Goal: Task Accomplishment & Management: Manage account settings

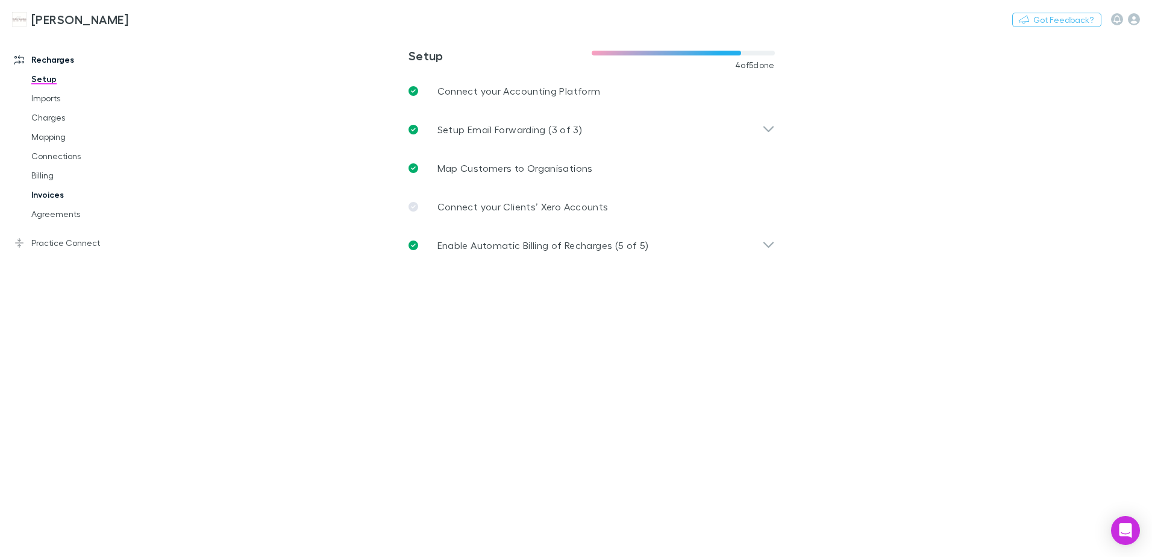
click at [57, 195] on link "Invoices" at bounding box center [90, 194] width 143 height 19
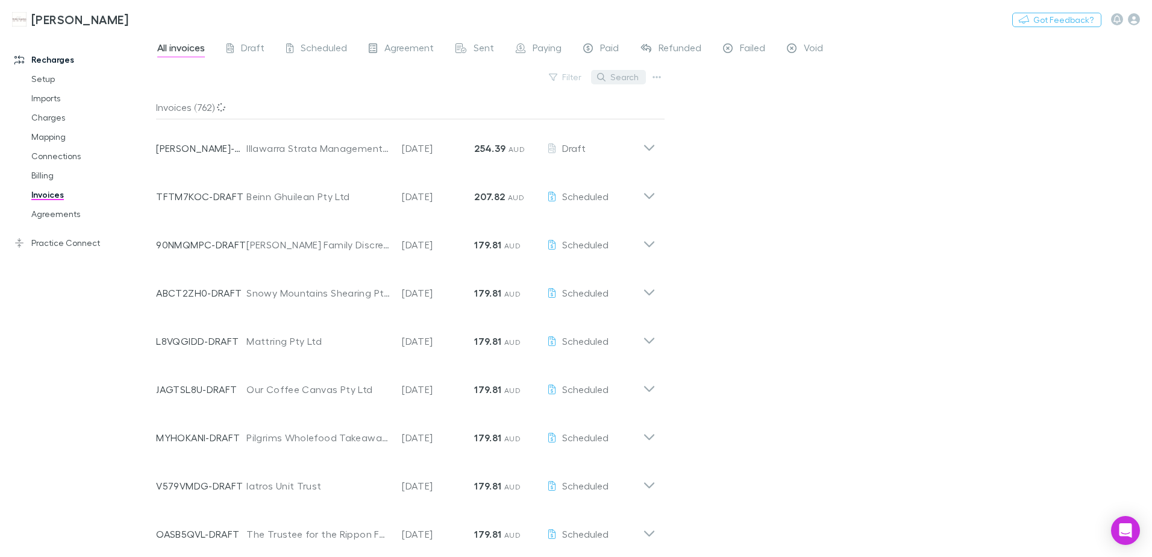
click at [644, 71] on button "Search" at bounding box center [618, 77] width 55 height 14
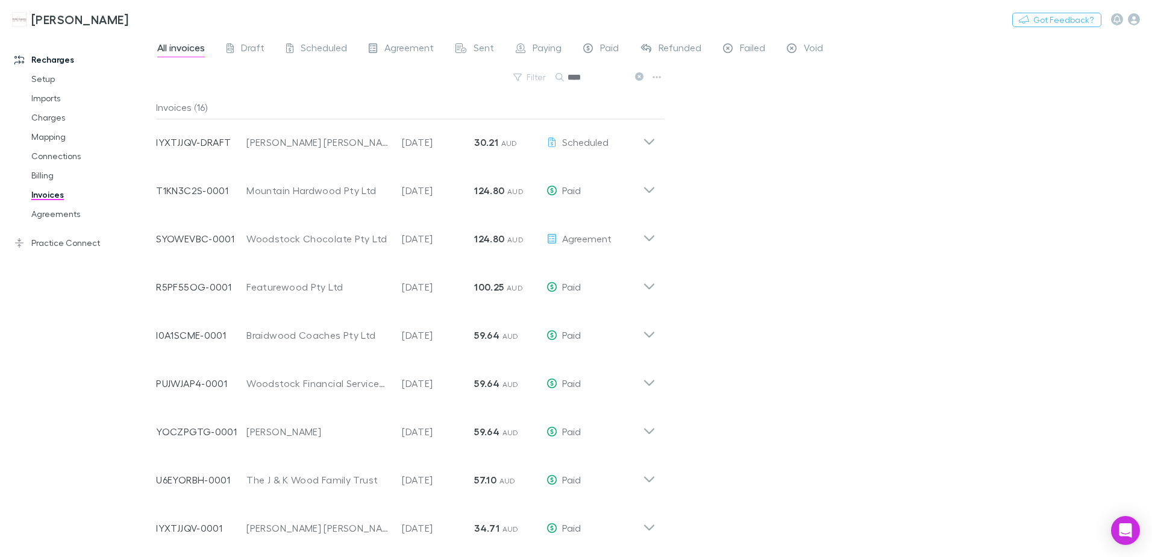
scroll to position [42, 0]
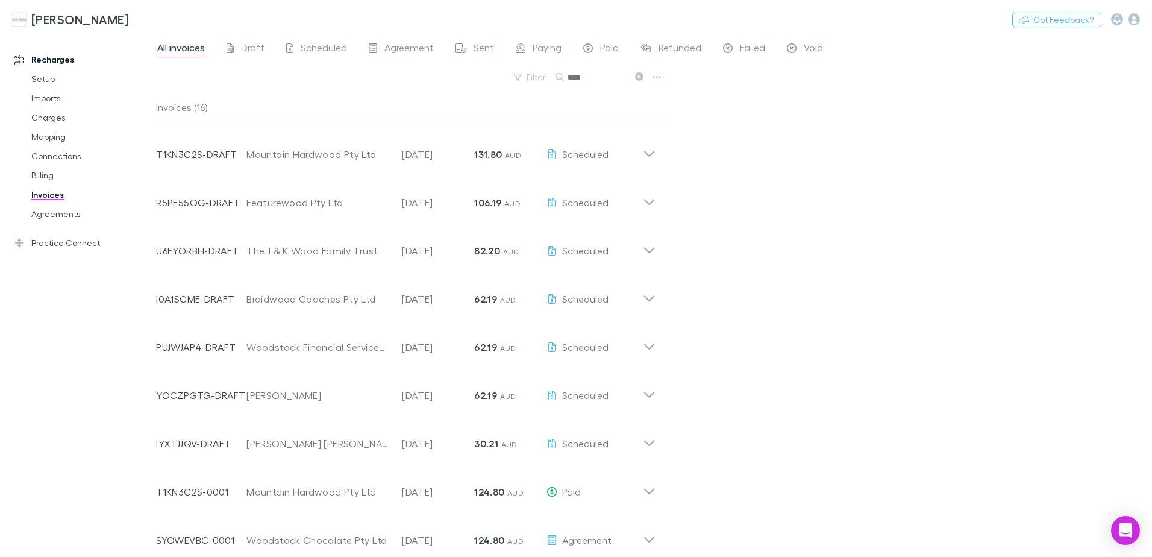
type input "****"
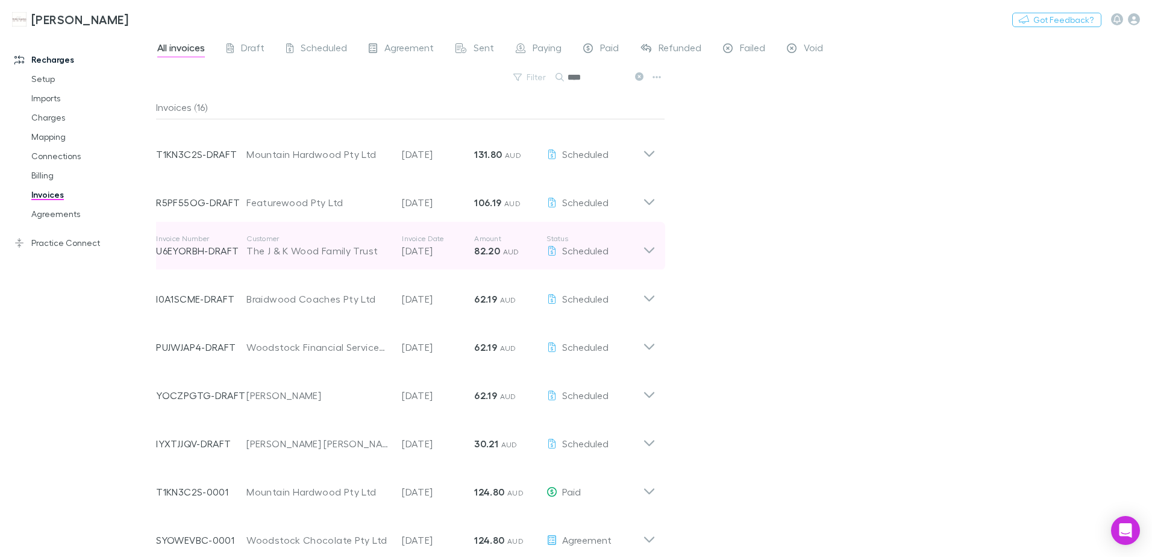
scroll to position [0, 0]
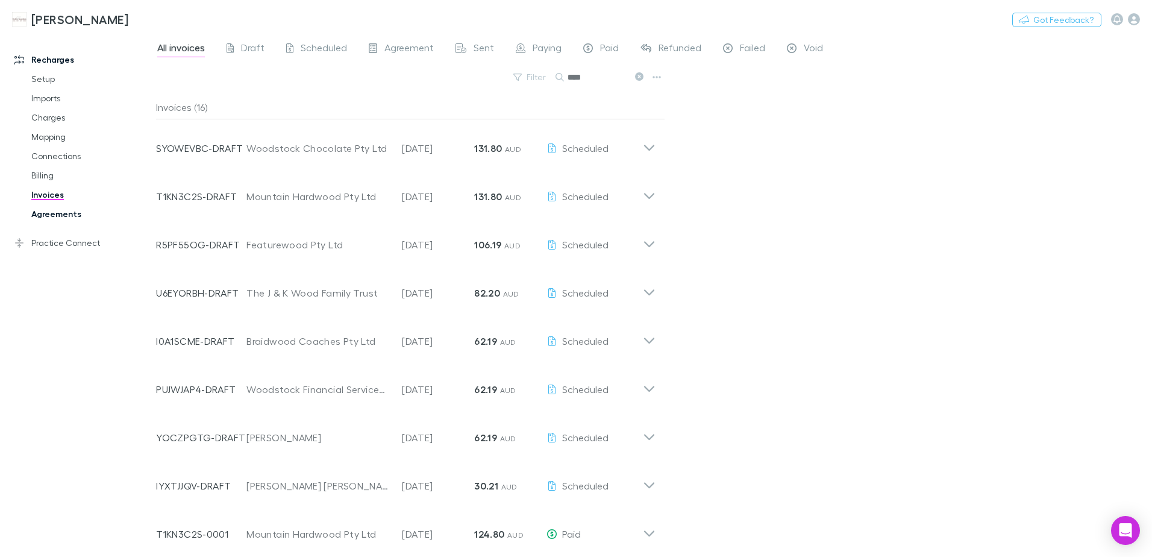
click at [40, 216] on link "Agreements" at bounding box center [90, 213] width 143 height 19
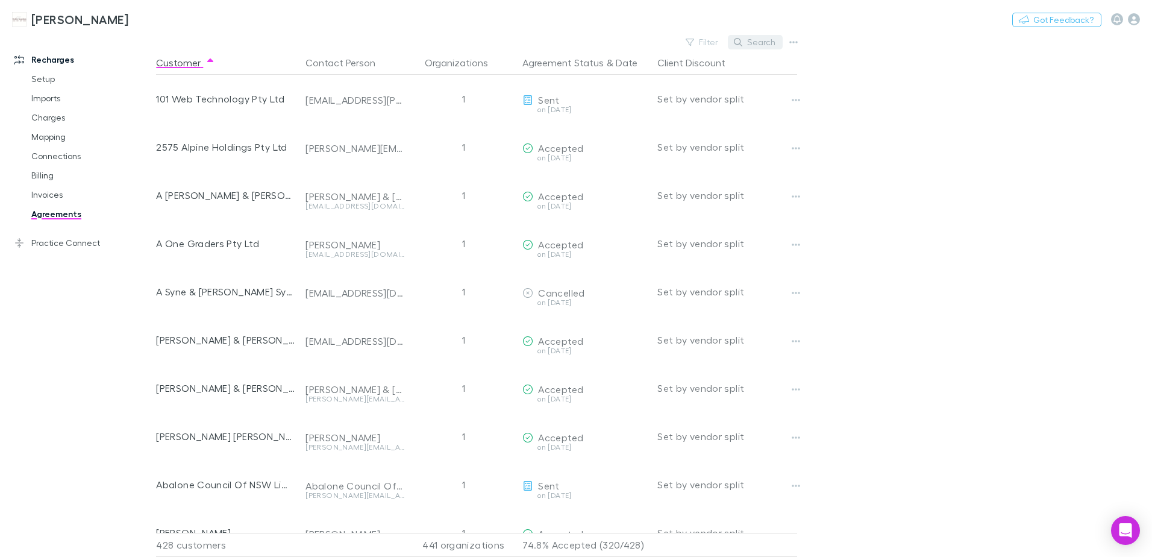
click at [752, 41] on button "Search" at bounding box center [755, 42] width 55 height 14
type input "****"
drag, startPoint x: 64, startPoint y: 191, endPoint x: 59, endPoint y: 199, distance: 9.5
click at [64, 191] on link "Invoices" at bounding box center [90, 194] width 143 height 19
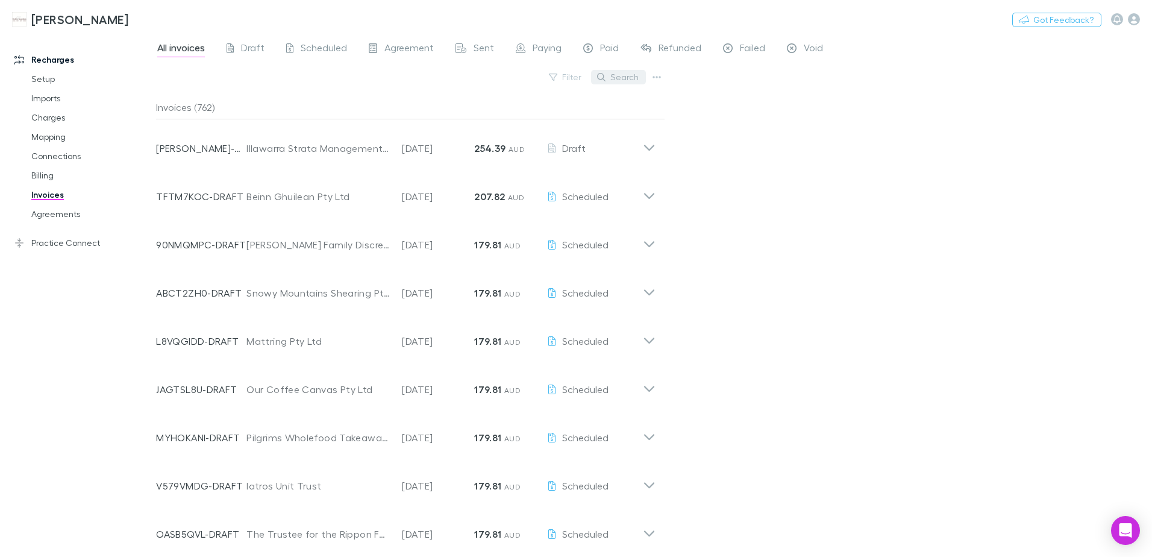
click at [626, 83] on button "Search" at bounding box center [618, 77] width 55 height 14
paste input "**********"
type input "**********"
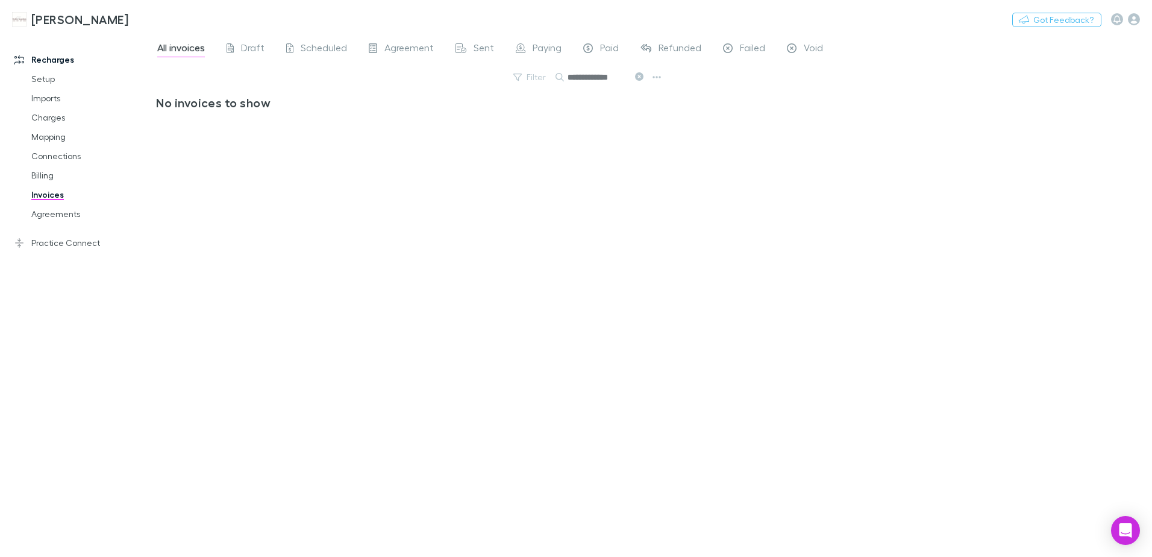
drag, startPoint x: 621, startPoint y: 77, endPoint x: 570, endPoint y: 78, distance: 51.9
click at [570, 78] on input "**********" at bounding box center [598, 77] width 60 height 17
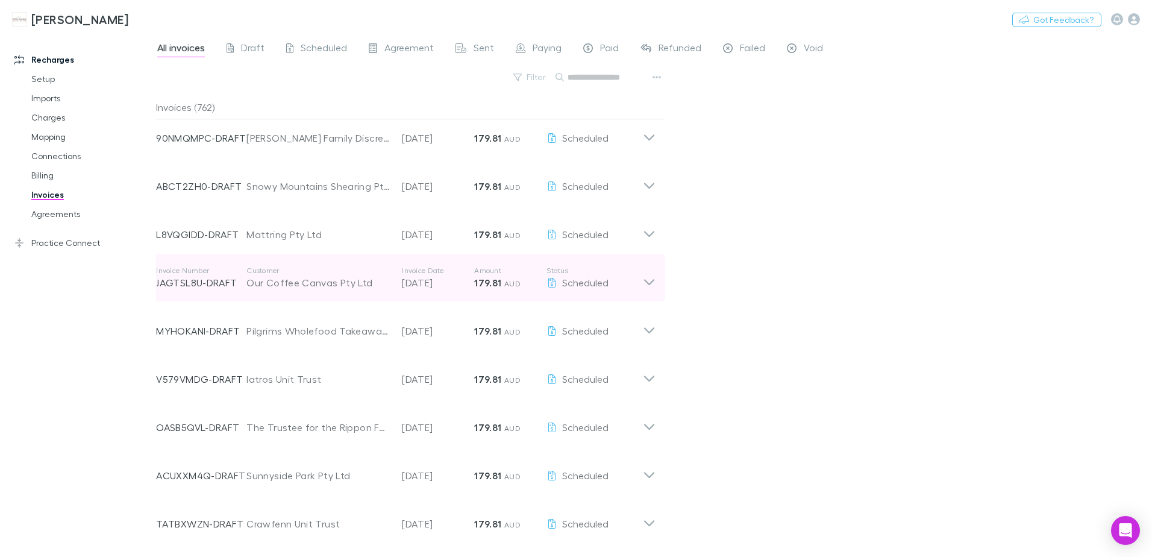
scroll to position [121, 0]
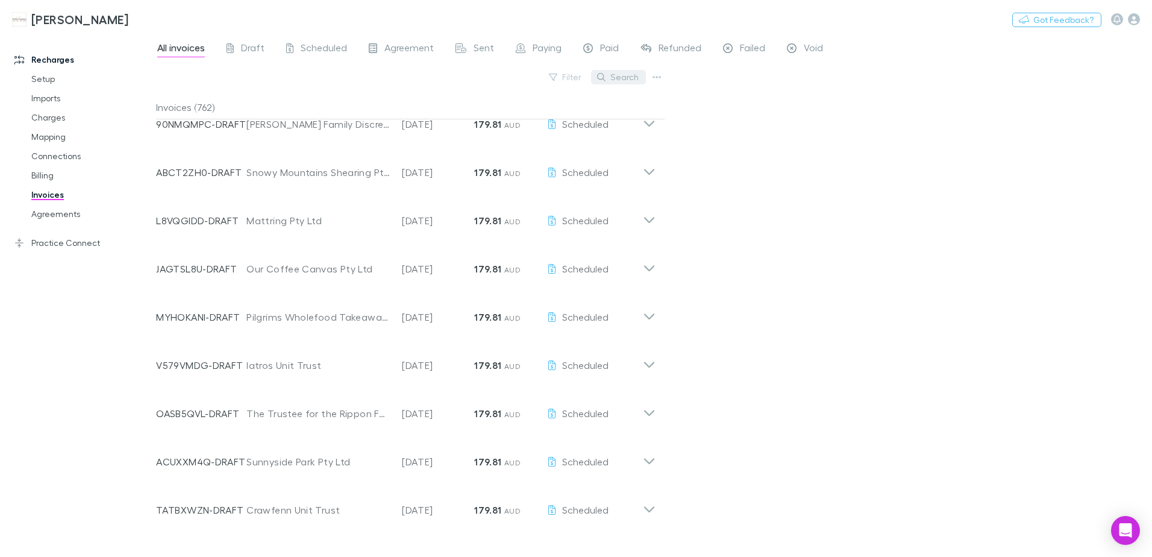
click at [634, 75] on button "Search" at bounding box center [618, 77] width 55 height 14
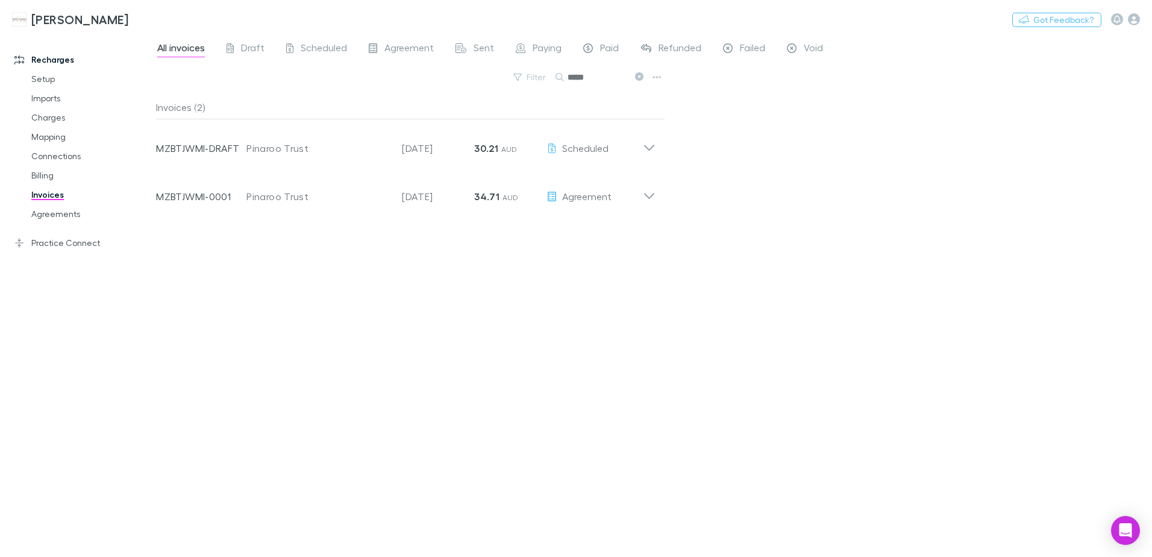
scroll to position [0, 0]
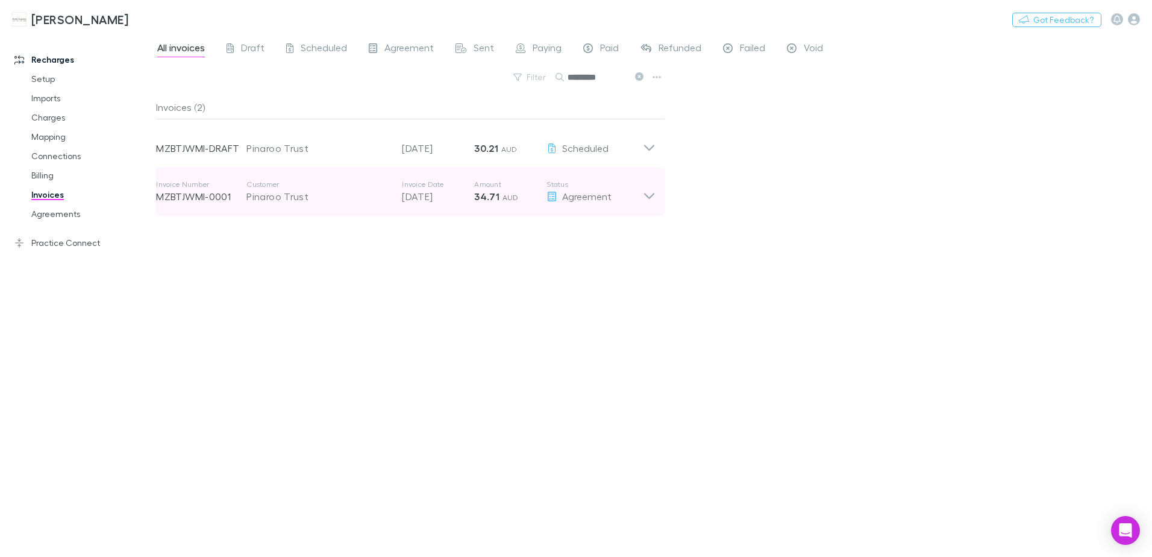
type input "*********"
click at [487, 196] on strong "34.71" at bounding box center [486, 196] width 25 height 12
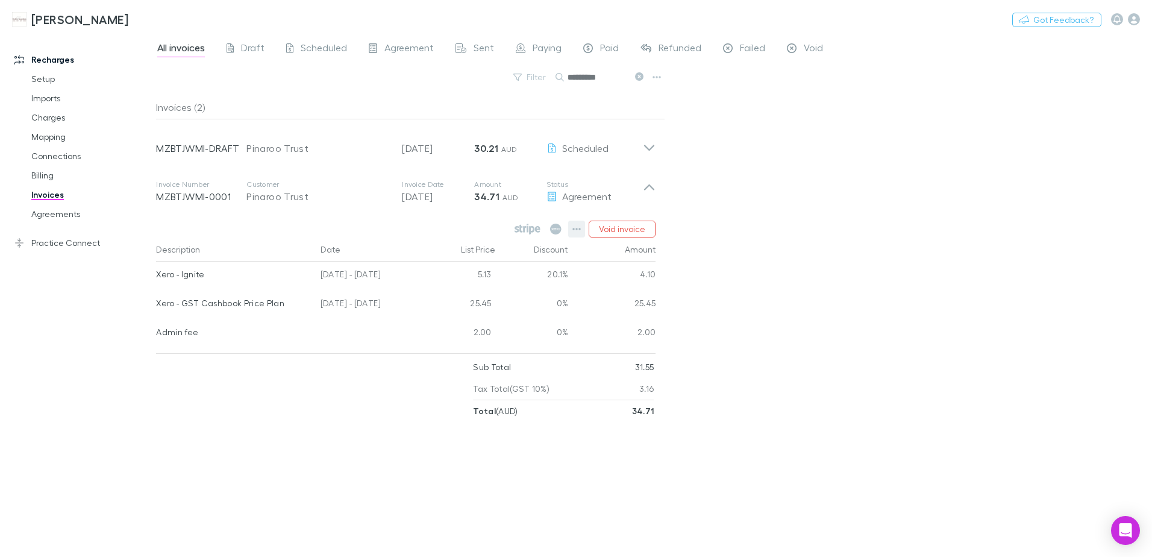
click at [574, 233] on icon "button" at bounding box center [577, 229] width 8 height 10
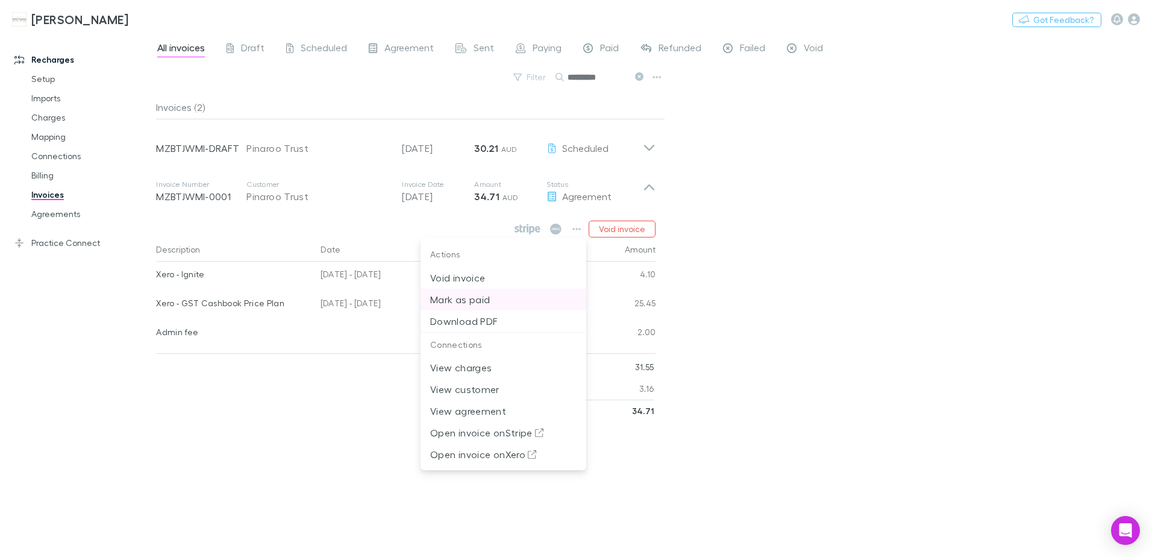
click at [470, 295] on p "Mark as paid" at bounding box center [503, 299] width 146 height 14
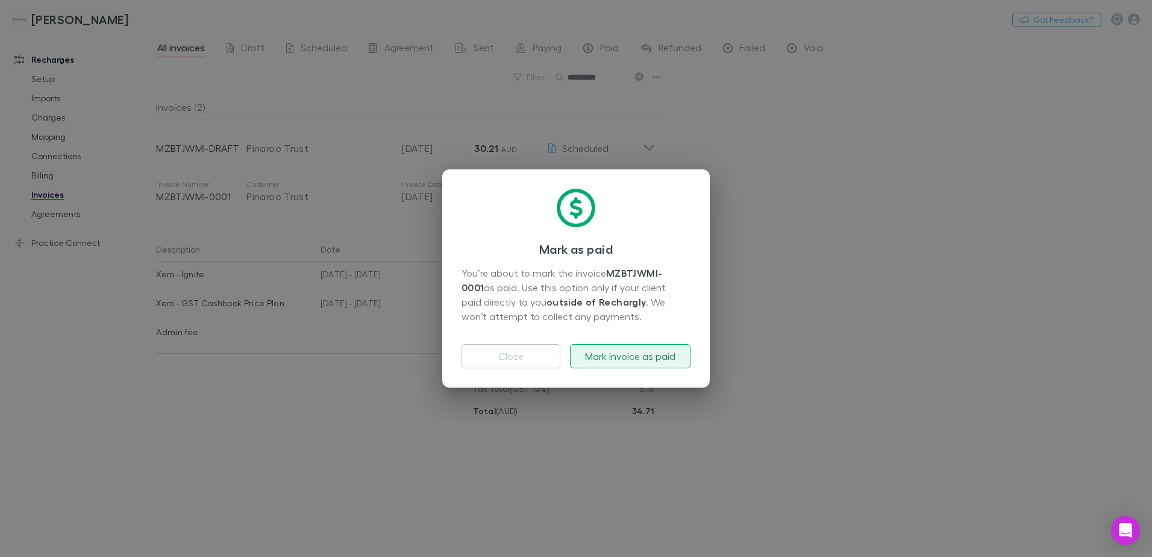
click at [642, 353] on button "Mark invoice as paid" at bounding box center [630, 356] width 121 height 24
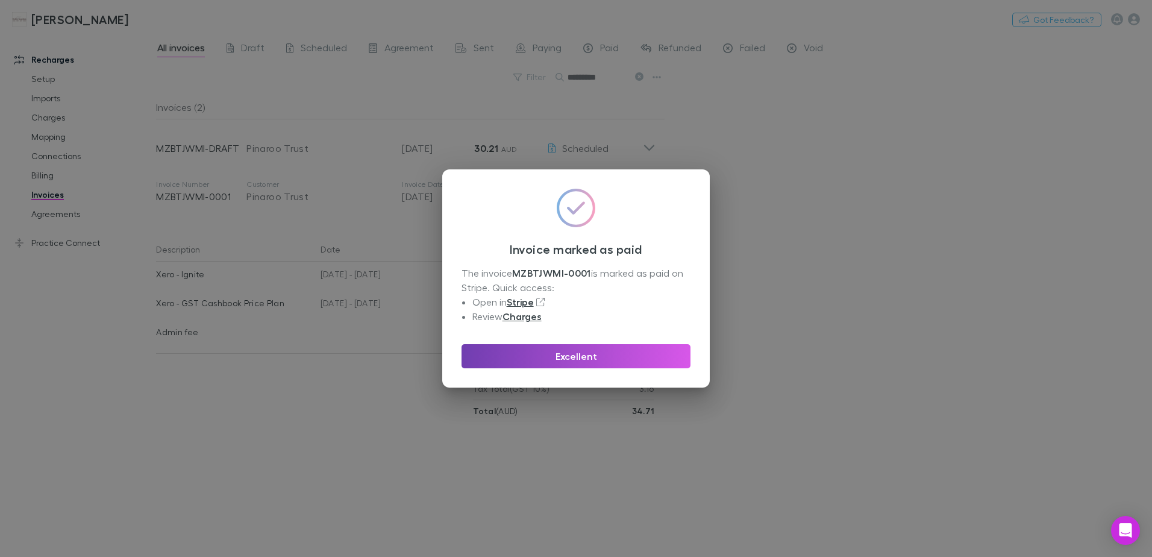
click at [574, 359] on button "Excellent" at bounding box center [576, 356] width 229 height 24
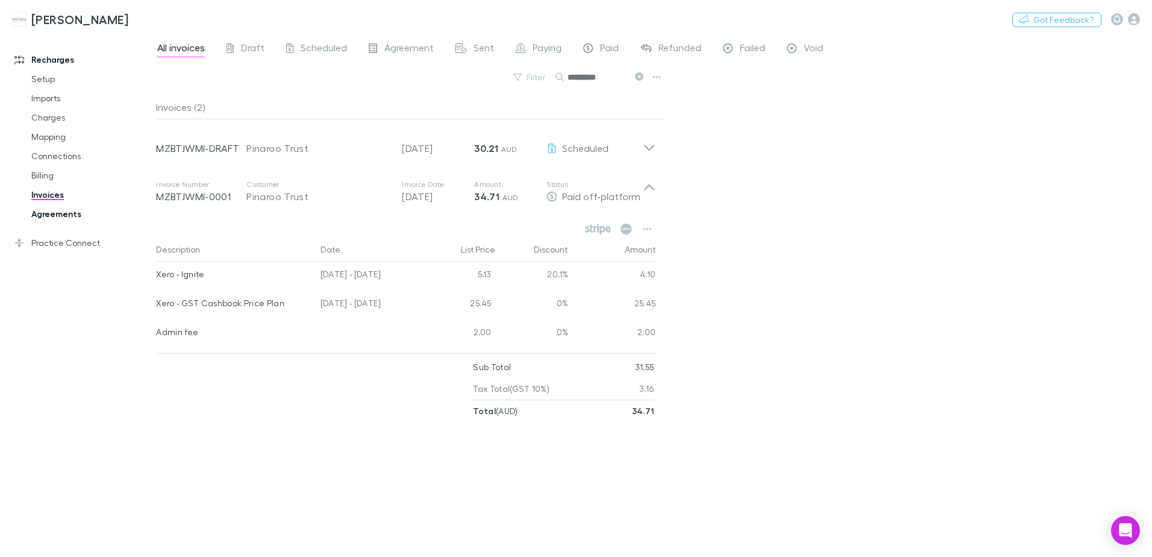
click at [46, 215] on link "Agreements" at bounding box center [90, 213] width 143 height 19
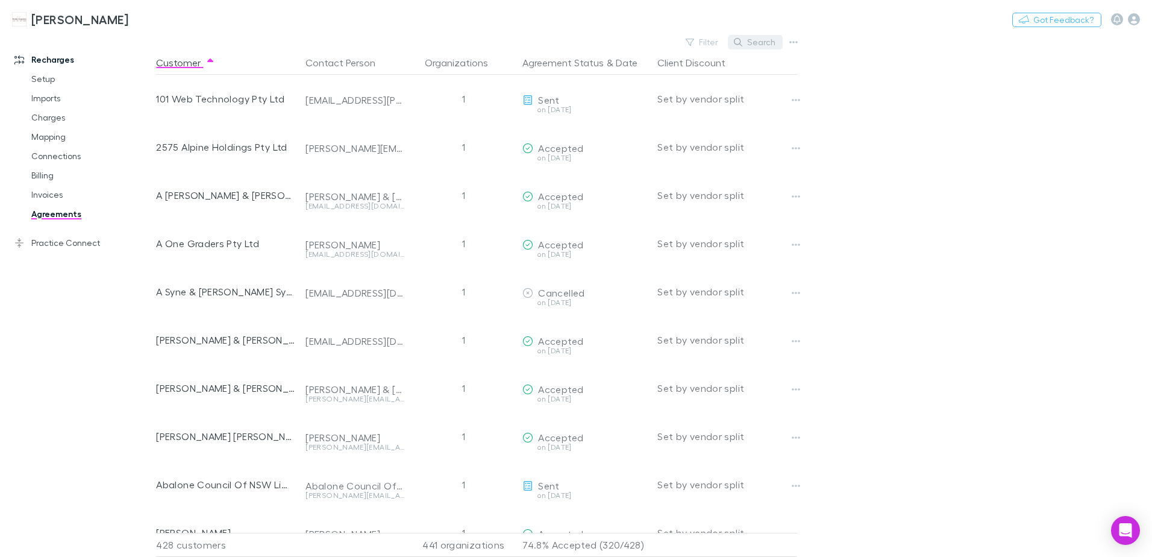
click at [740, 47] on button "Search" at bounding box center [755, 42] width 55 height 14
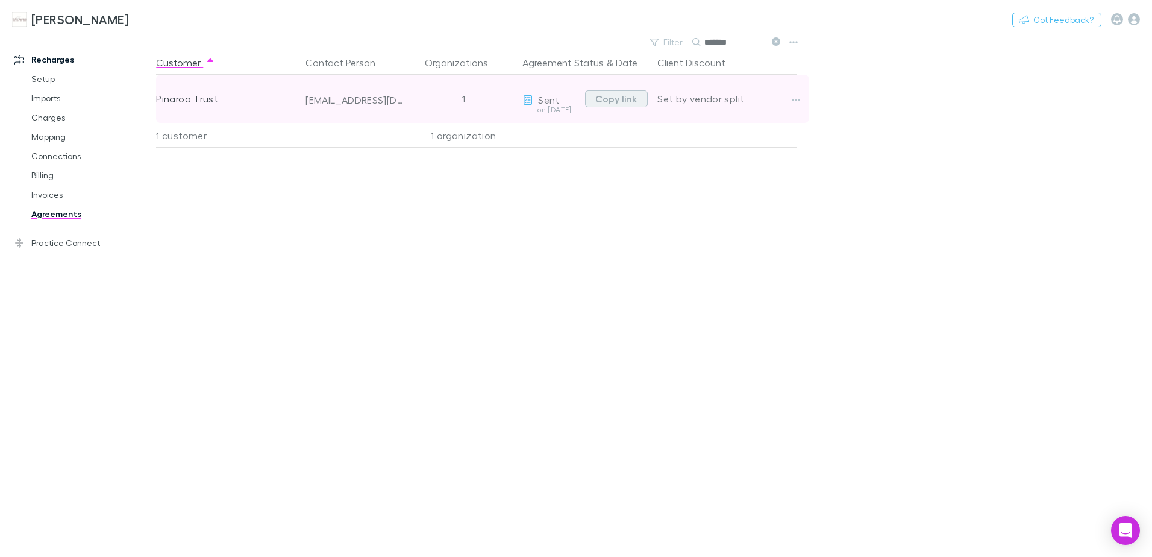
type input "*******"
click at [604, 96] on button "Copy link" at bounding box center [616, 98] width 63 height 17
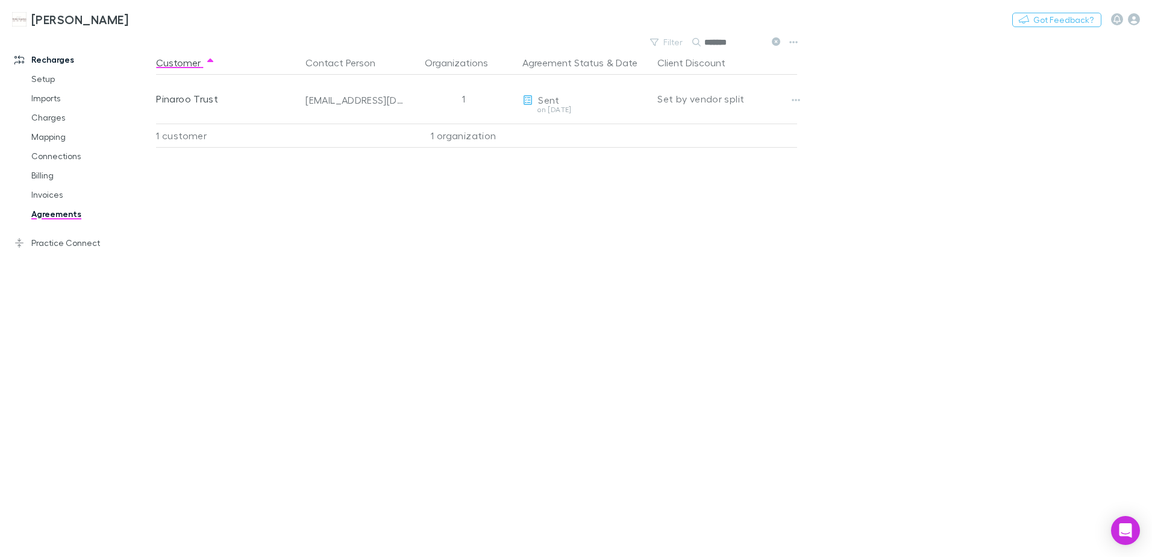
click at [777, 39] on icon at bounding box center [776, 41] width 8 height 8
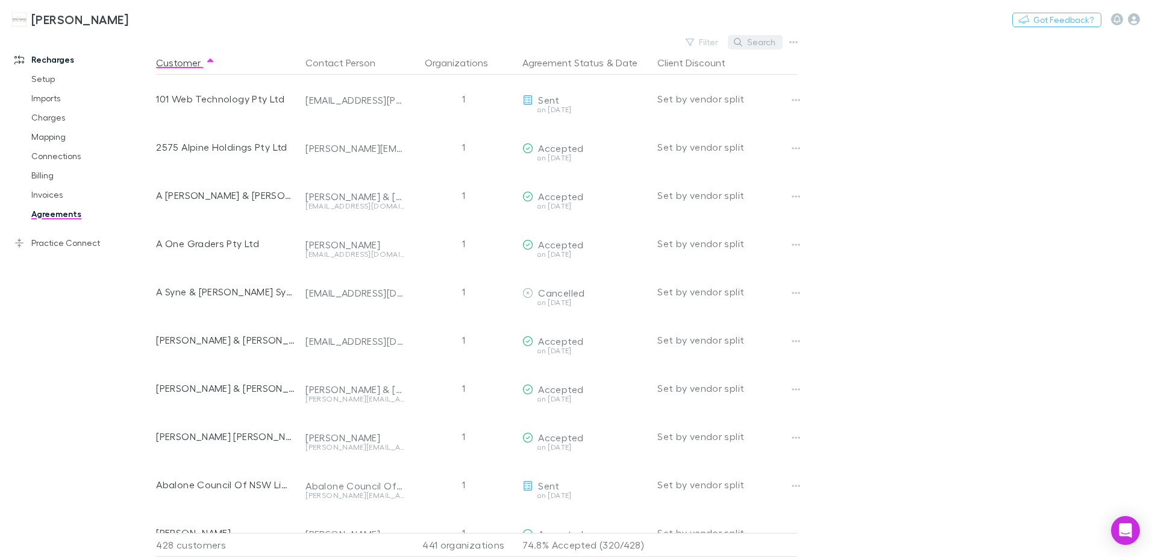
click at [767, 43] on button "Search" at bounding box center [755, 42] width 55 height 14
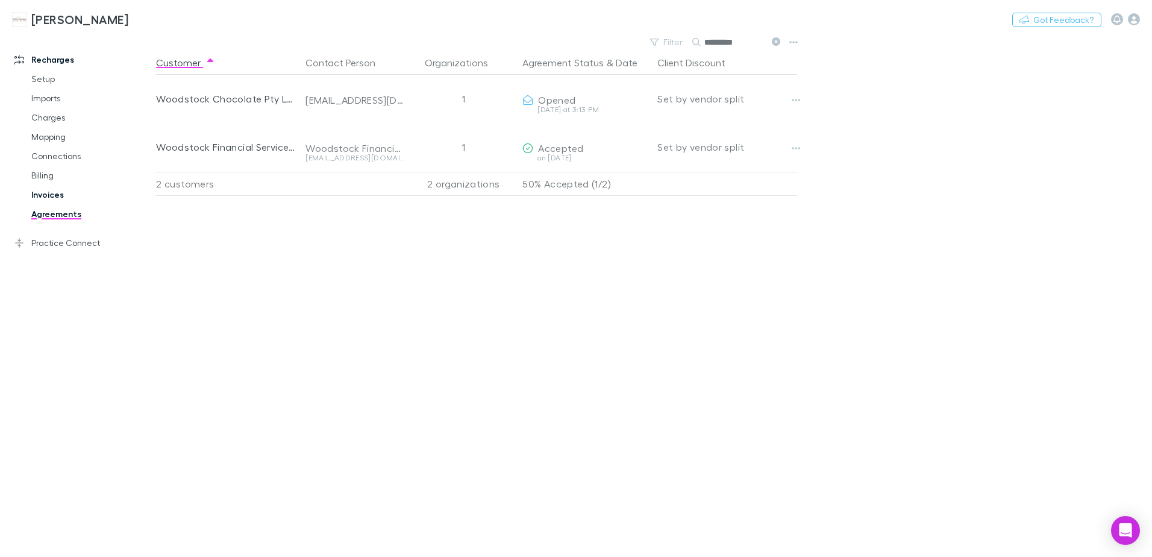
type input "*********"
click at [39, 197] on link "Invoices" at bounding box center [90, 194] width 143 height 19
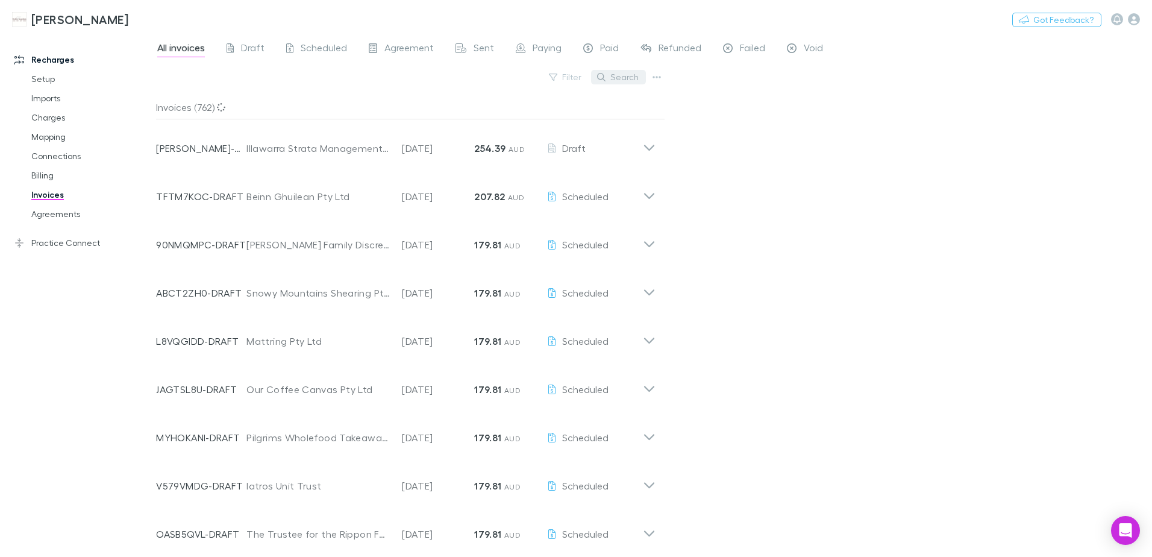
click at [620, 77] on button "Search" at bounding box center [618, 77] width 55 height 14
click at [610, 81] on button "Search" at bounding box center [618, 77] width 55 height 14
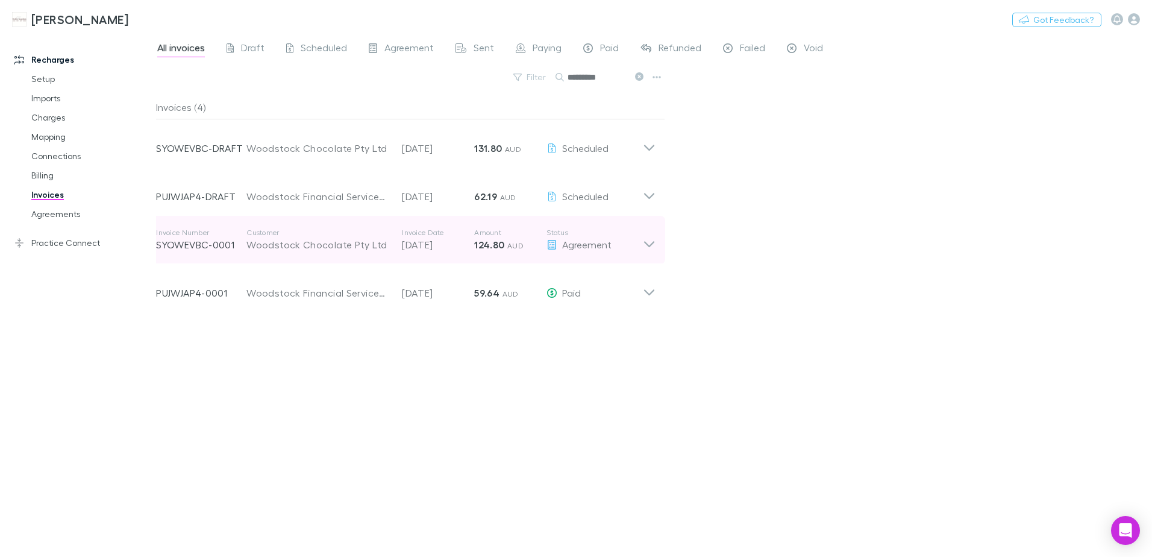
type input "*********"
click at [485, 239] on strong "124.80" at bounding box center [489, 245] width 30 height 12
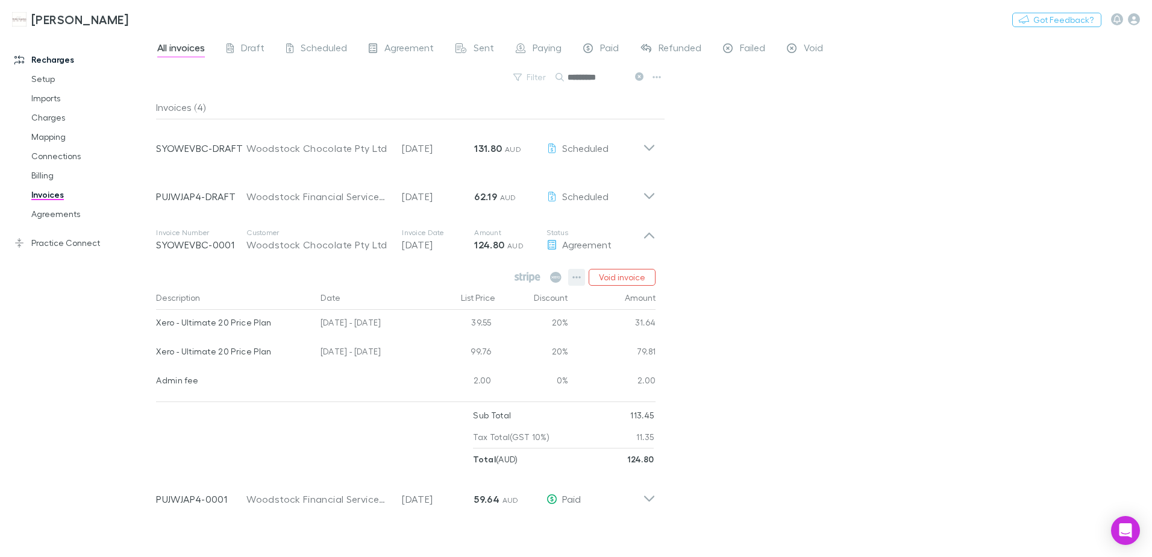
click at [579, 276] on icon "button" at bounding box center [577, 277] width 8 height 10
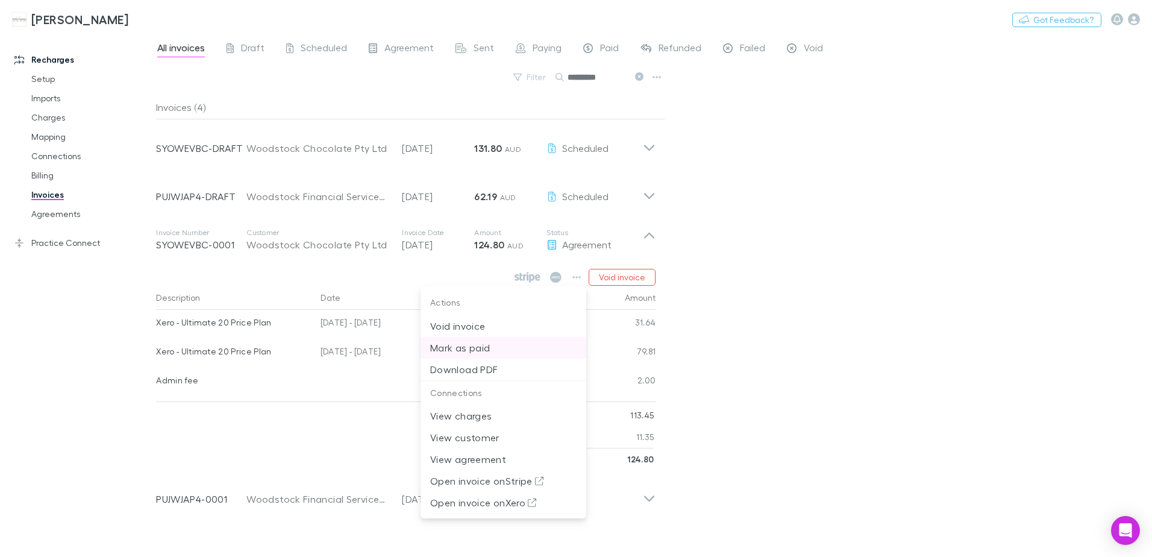
click at [470, 348] on p "Mark as paid" at bounding box center [503, 348] width 146 height 14
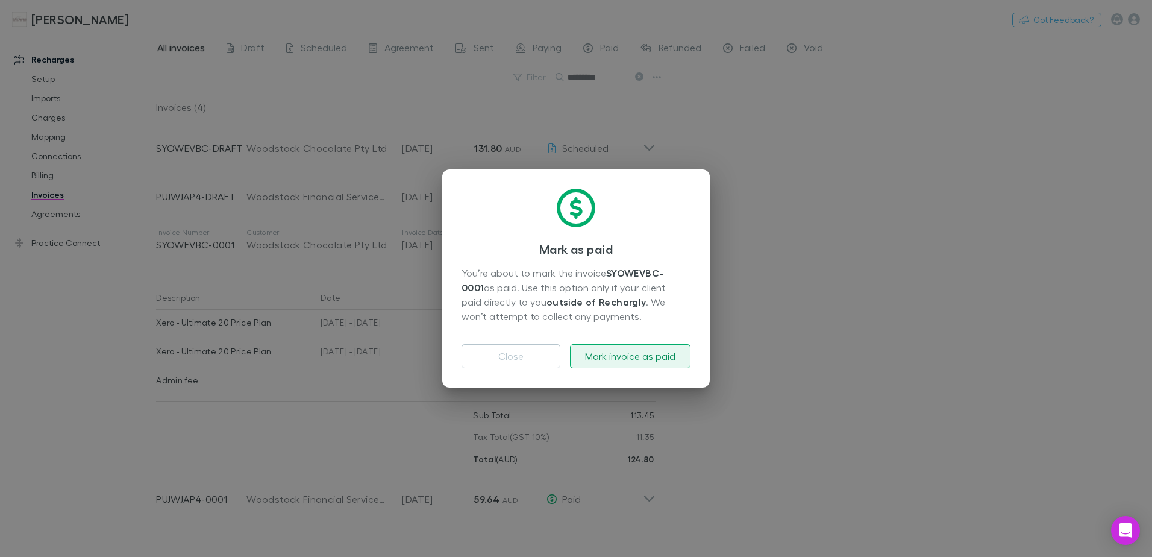
click at [652, 362] on button "Mark invoice as paid" at bounding box center [630, 356] width 121 height 24
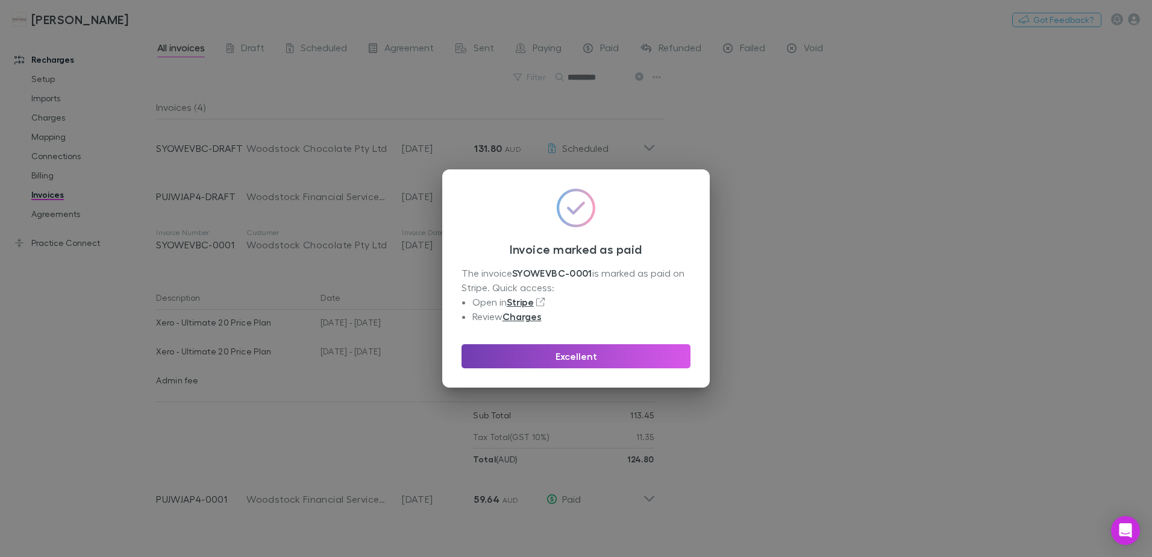
click at [643, 360] on button "Excellent" at bounding box center [576, 356] width 229 height 24
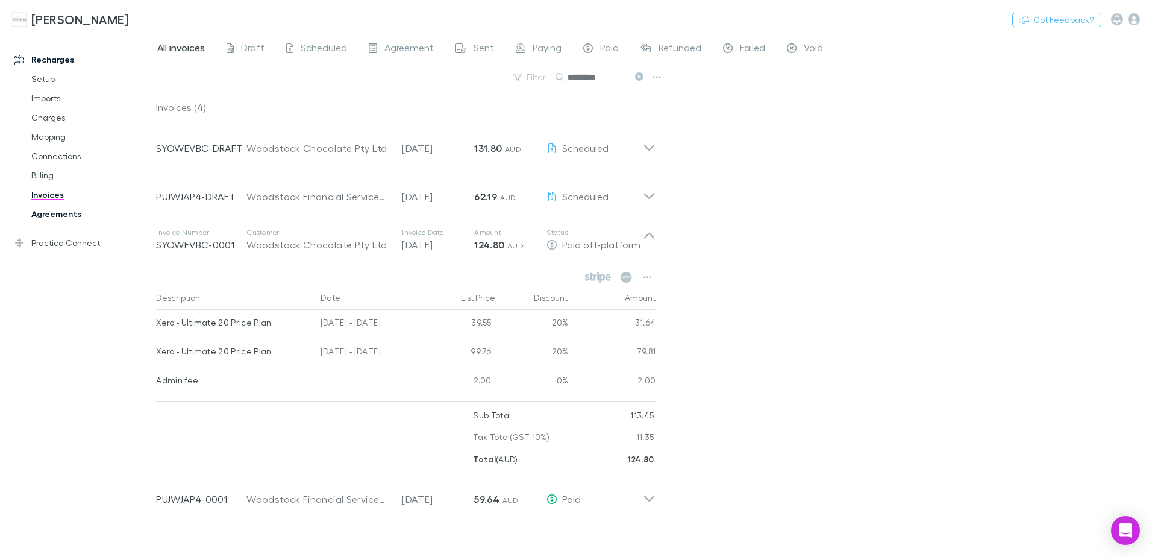
click at [75, 213] on link "Agreements" at bounding box center [90, 213] width 143 height 19
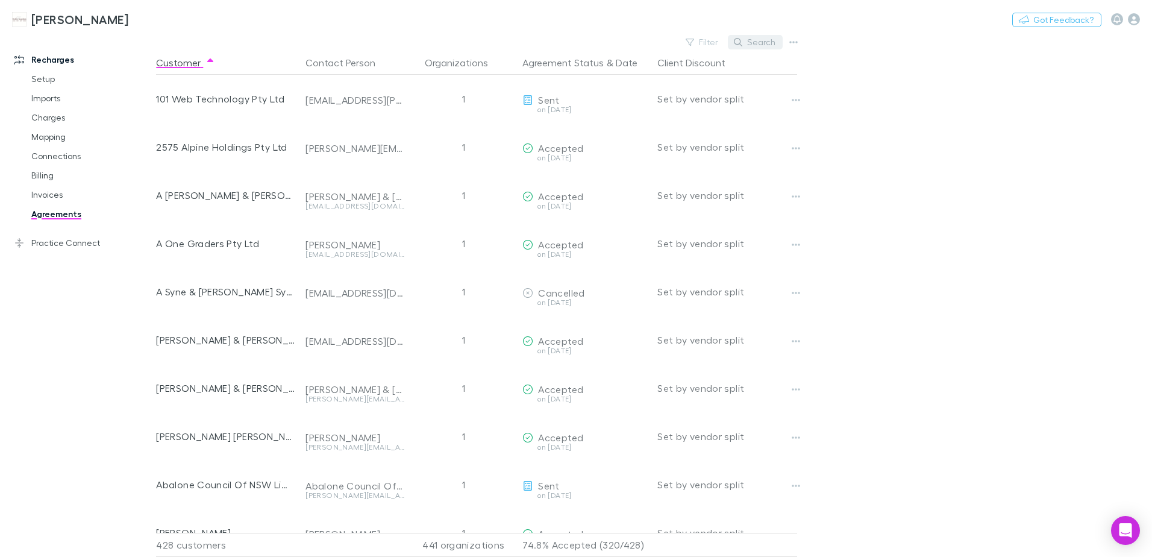
click at [750, 39] on button "Search" at bounding box center [755, 42] width 55 height 14
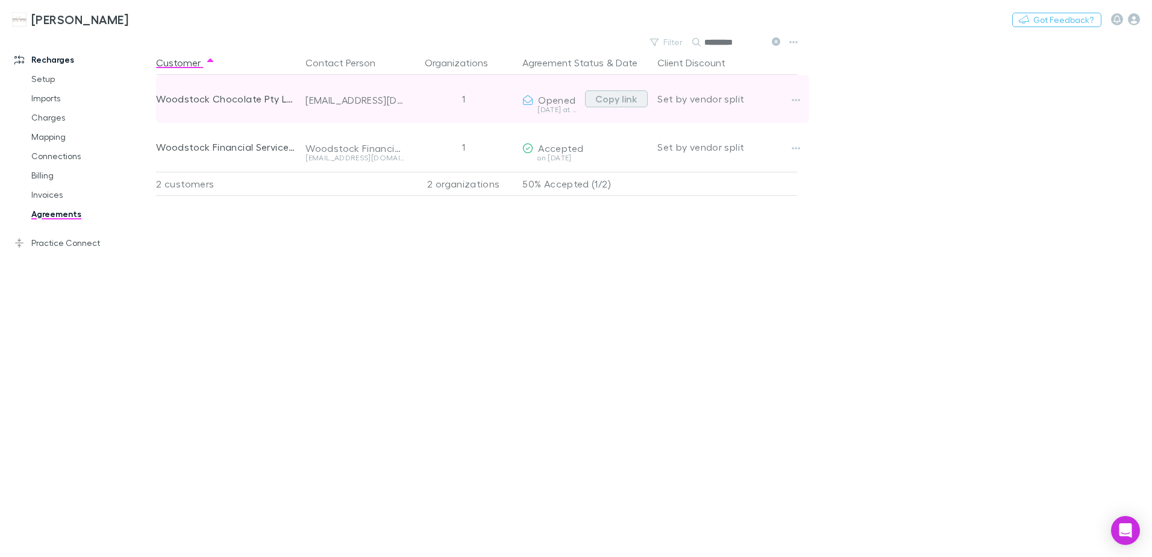
type input "*********"
click at [612, 99] on button "Copy link" at bounding box center [616, 98] width 63 height 17
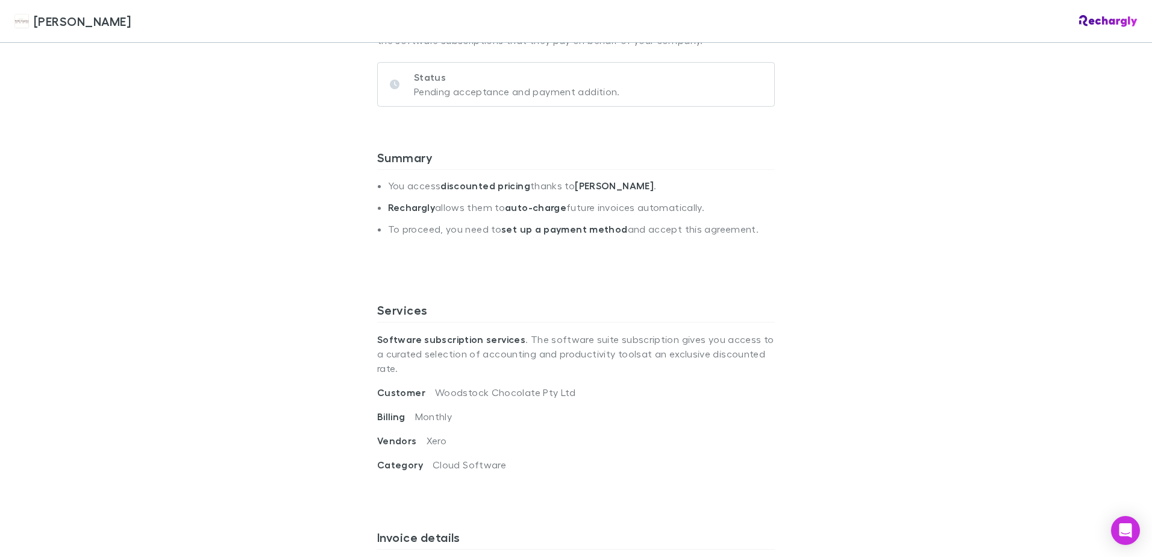
scroll to position [121, 0]
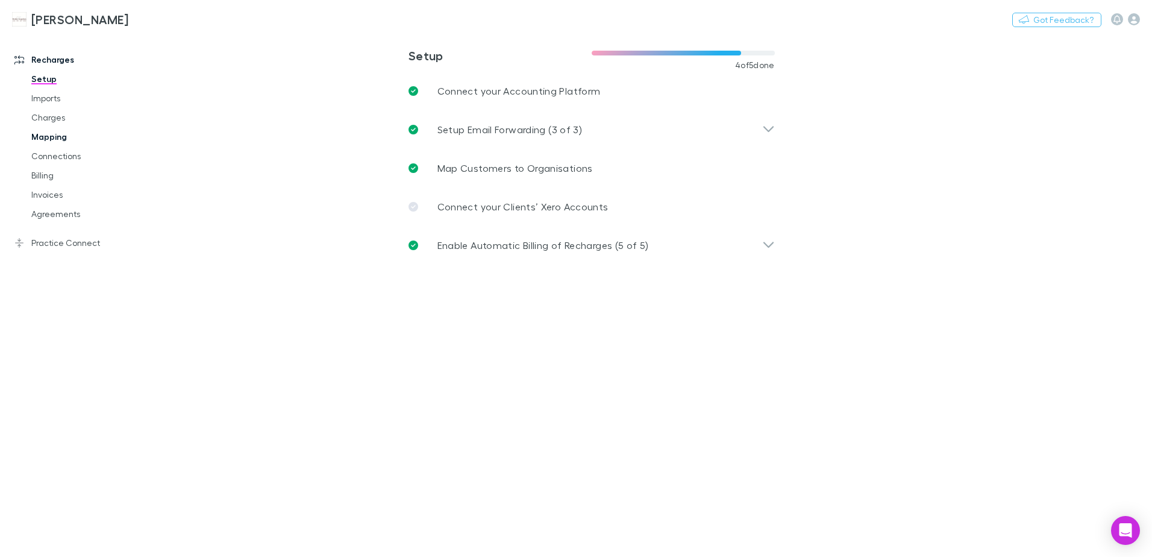
click at [48, 137] on link "Mapping" at bounding box center [90, 136] width 143 height 19
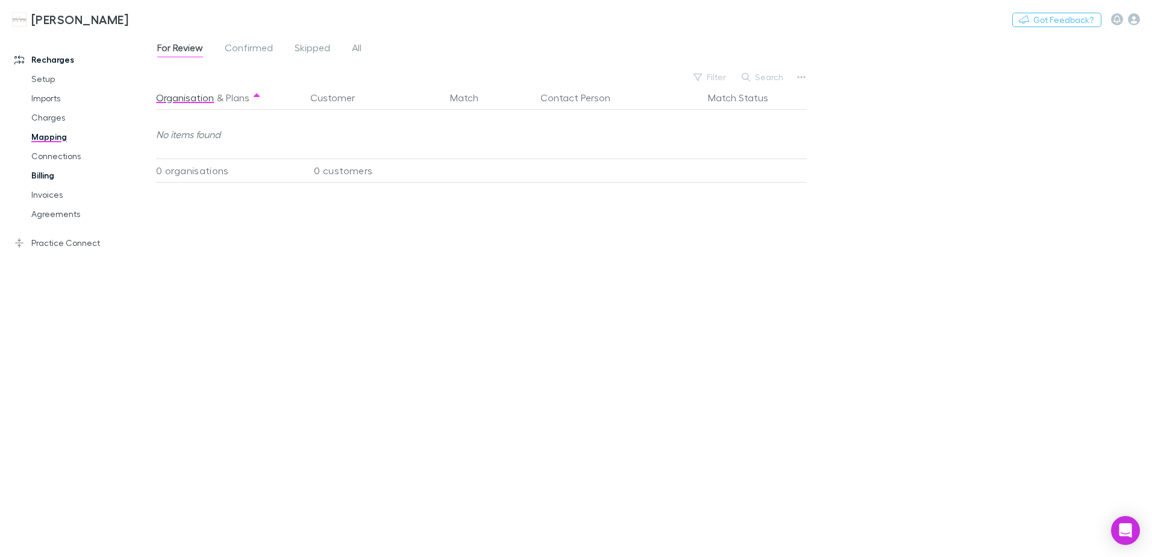
click at [40, 175] on link "Billing" at bounding box center [90, 175] width 143 height 19
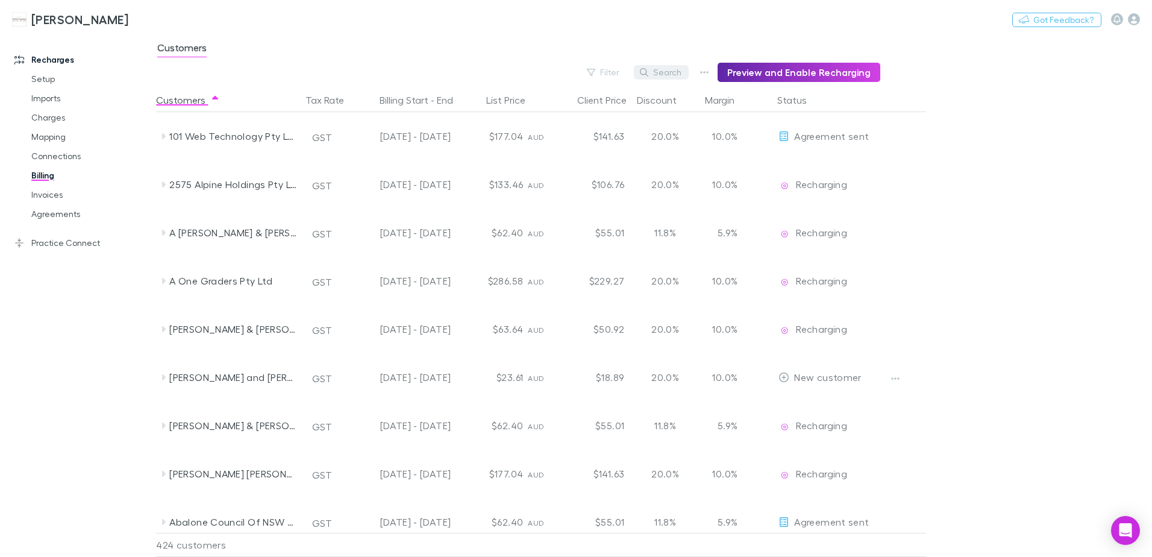
click at [686, 74] on button "Search" at bounding box center [661, 72] width 55 height 14
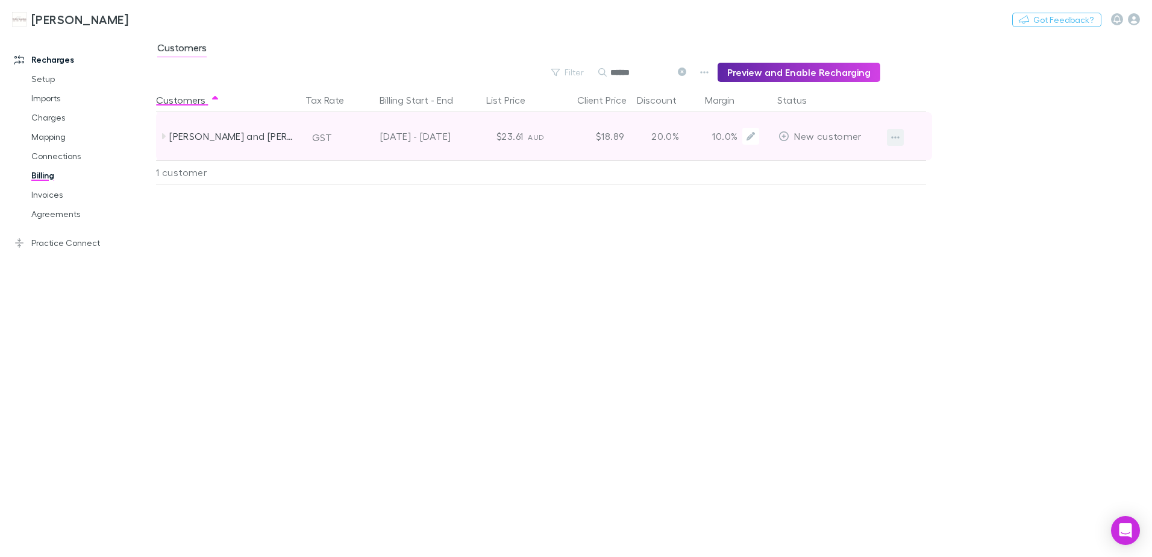
type input "******"
click at [895, 135] on icon "button" at bounding box center [895, 138] width 8 height 10
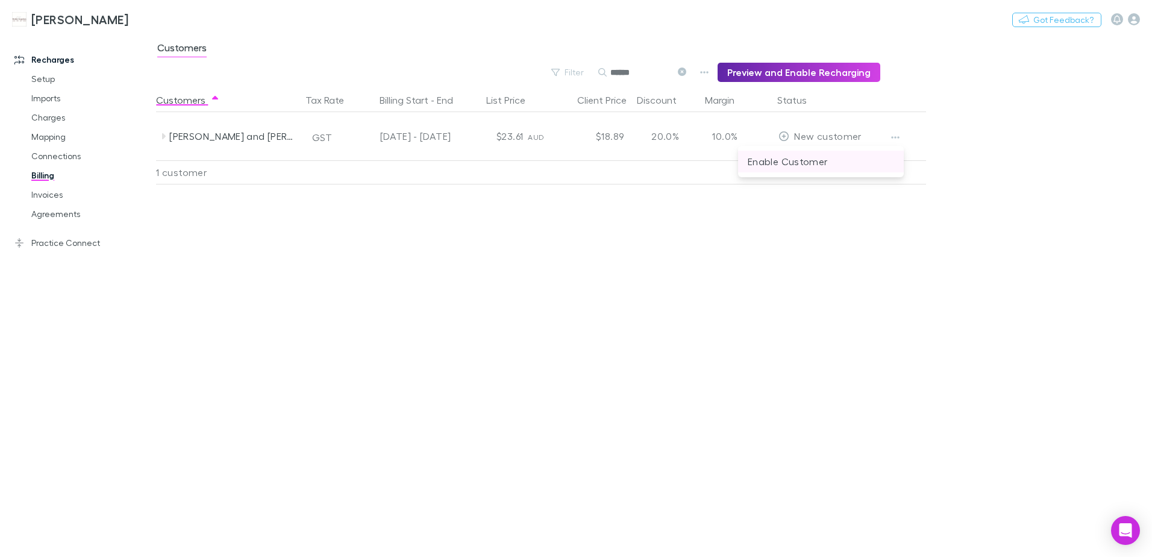
click at [776, 168] on p "Enable Customer" at bounding box center [821, 161] width 146 height 14
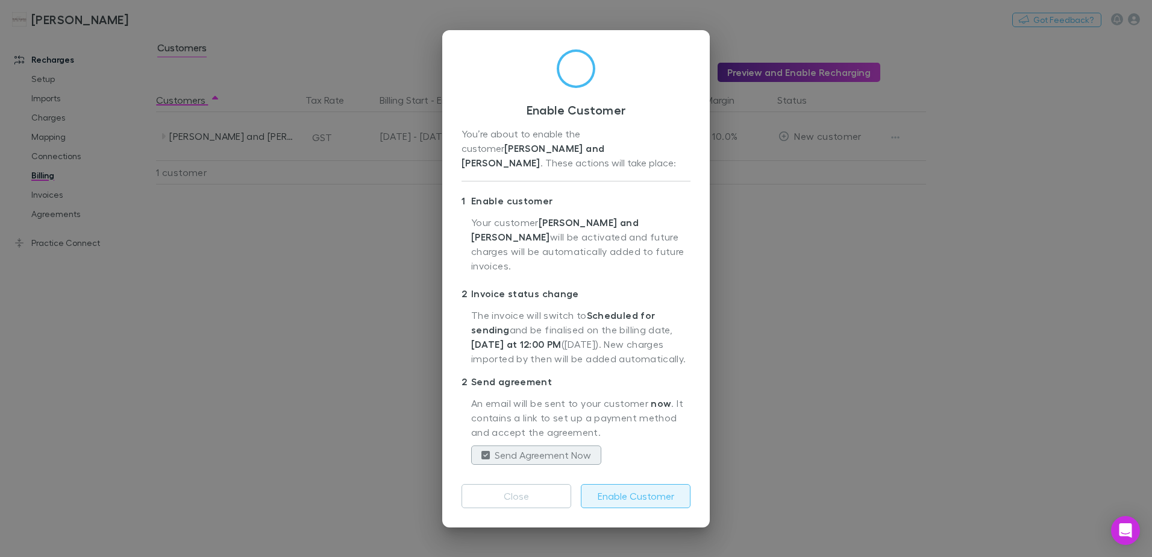
click at [615, 484] on button "Enable Customer" at bounding box center [636, 496] width 110 height 24
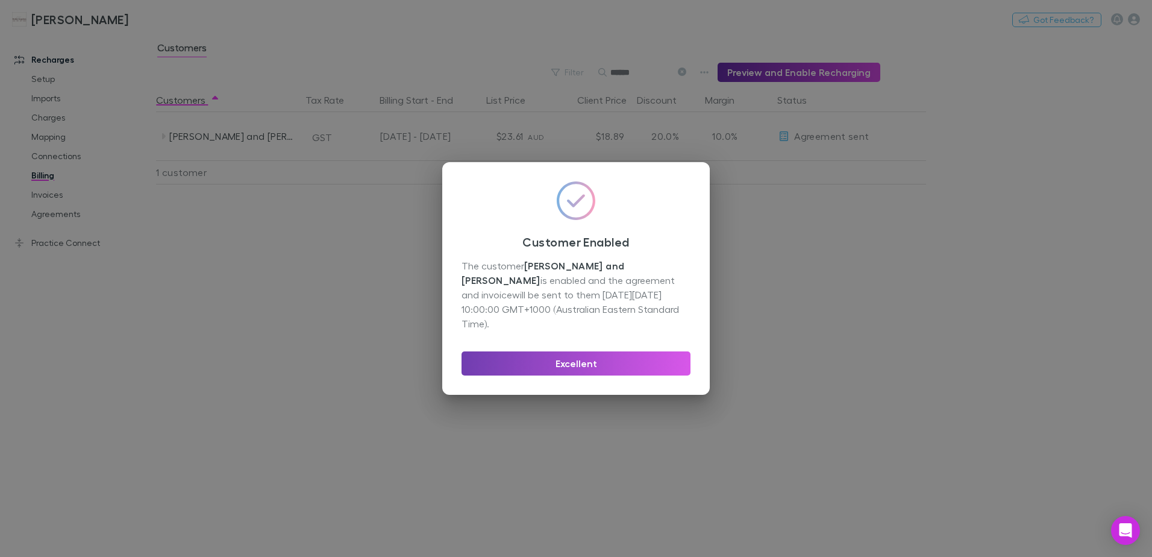
click at [608, 356] on button "Excellent" at bounding box center [576, 363] width 229 height 24
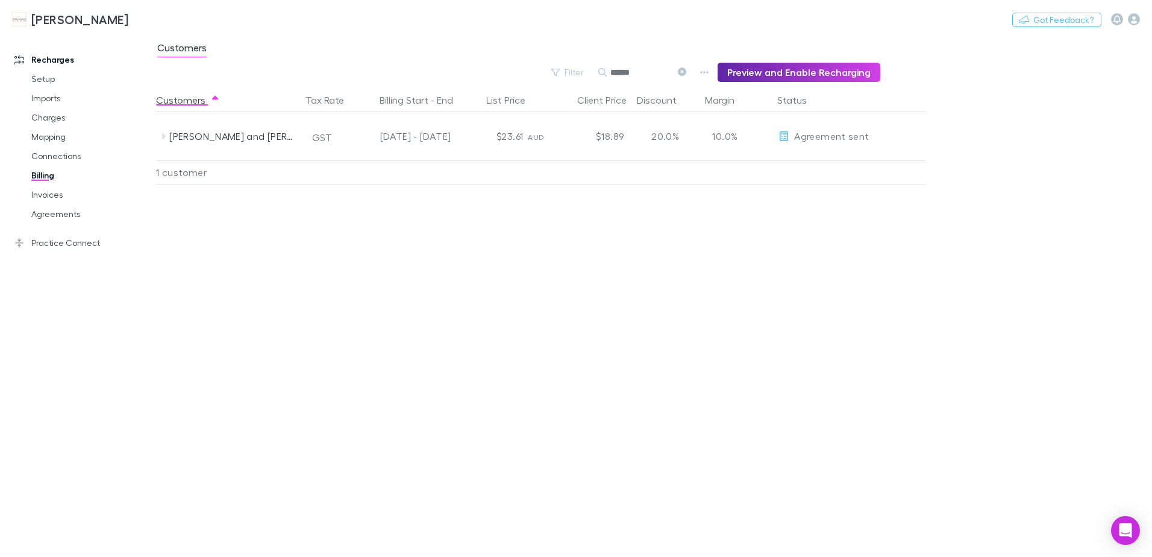
drag, startPoint x: 688, startPoint y: 73, endPoint x: 660, endPoint y: 78, distance: 28.8
click at [686, 73] on icon at bounding box center [682, 72] width 8 height 8
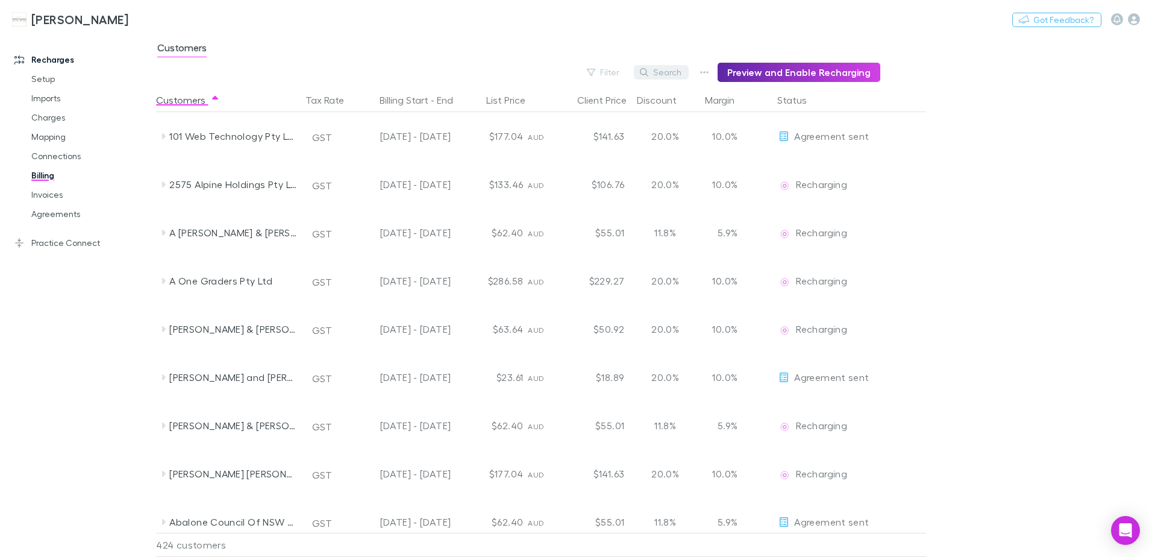
click at [670, 70] on button "Search" at bounding box center [661, 72] width 55 height 14
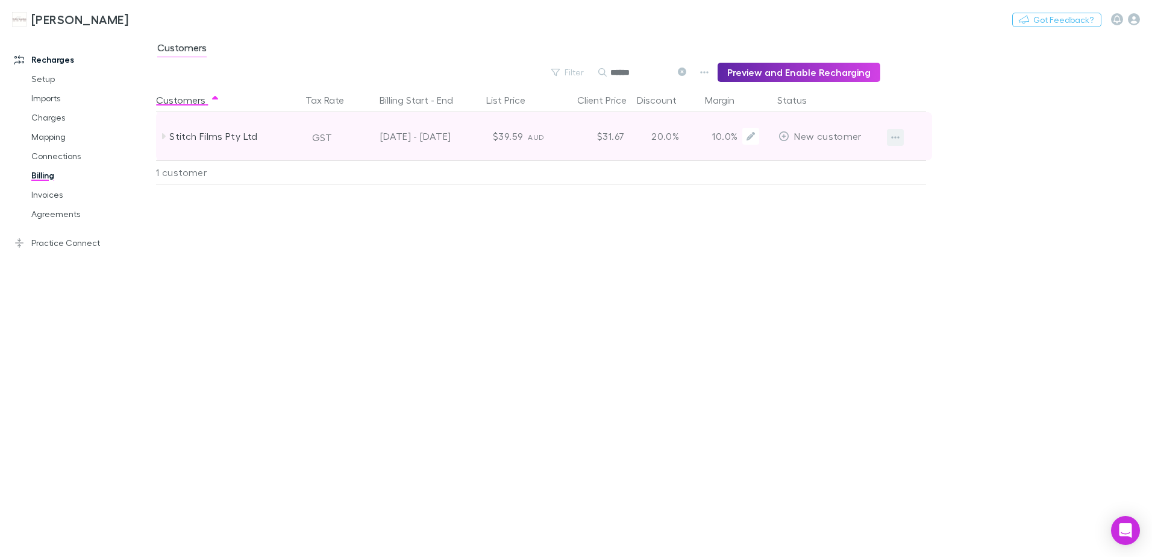
click at [892, 136] on icon "button" at bounding box center [895, 138] width 8 height 10
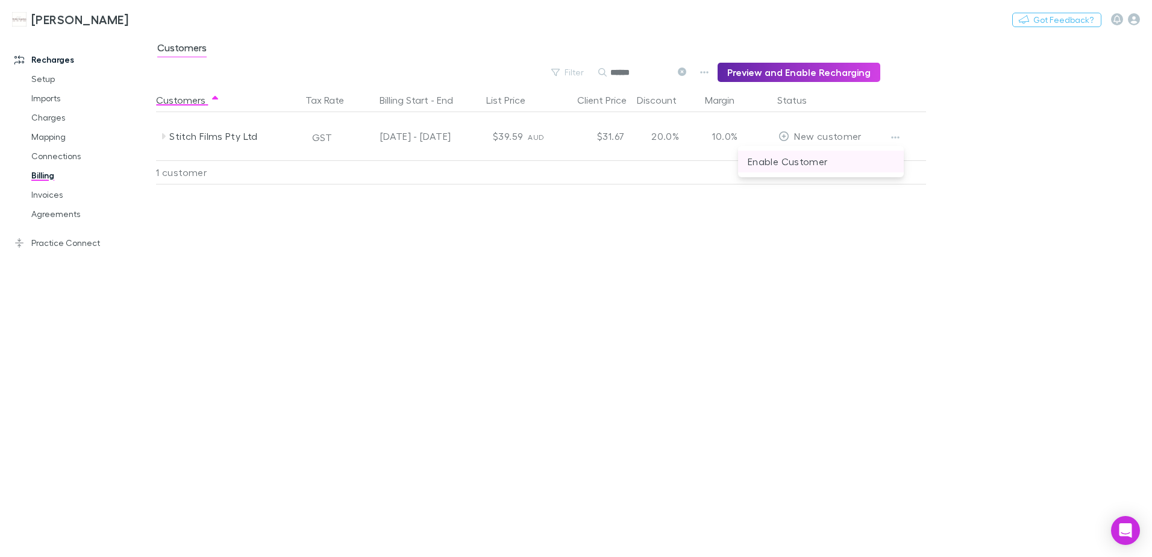
click at [823, 159] on p "Enable Customer" at bounding box center [821, 161] width 146 height 14
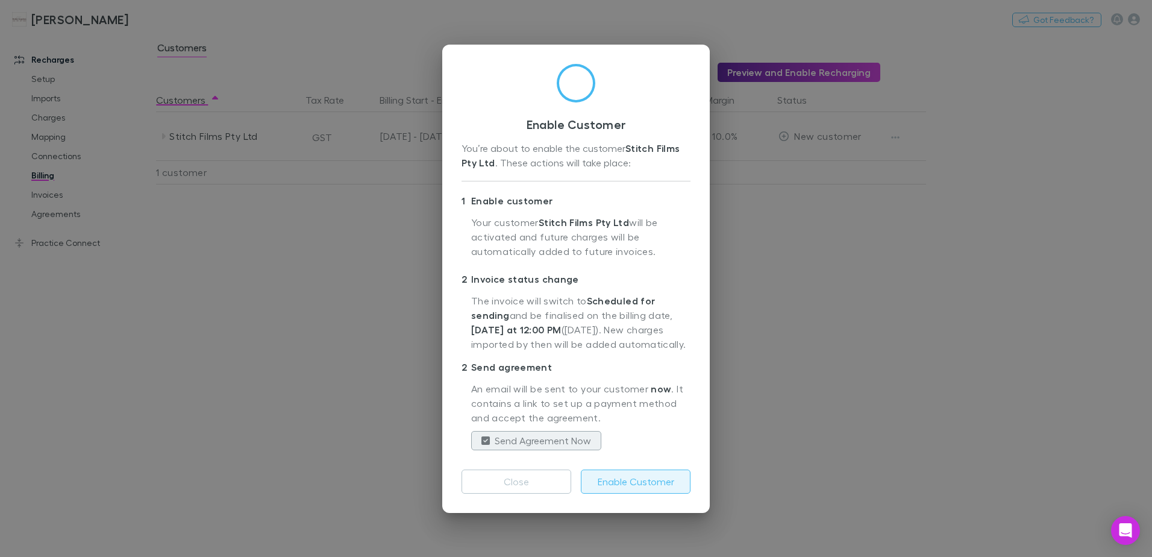
click at [645, 477] on button "Enable Customer" at bounding box center [636, 482] width 110 height 24
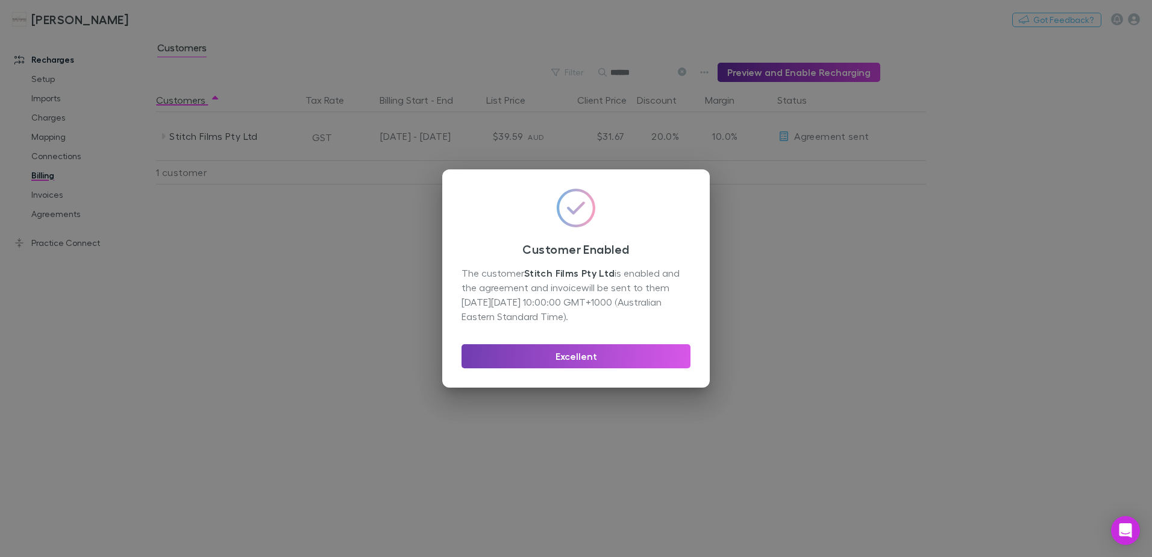
click at [601, 358] on button "Excellent" at bounding box center [576, 356] width 229 height 24
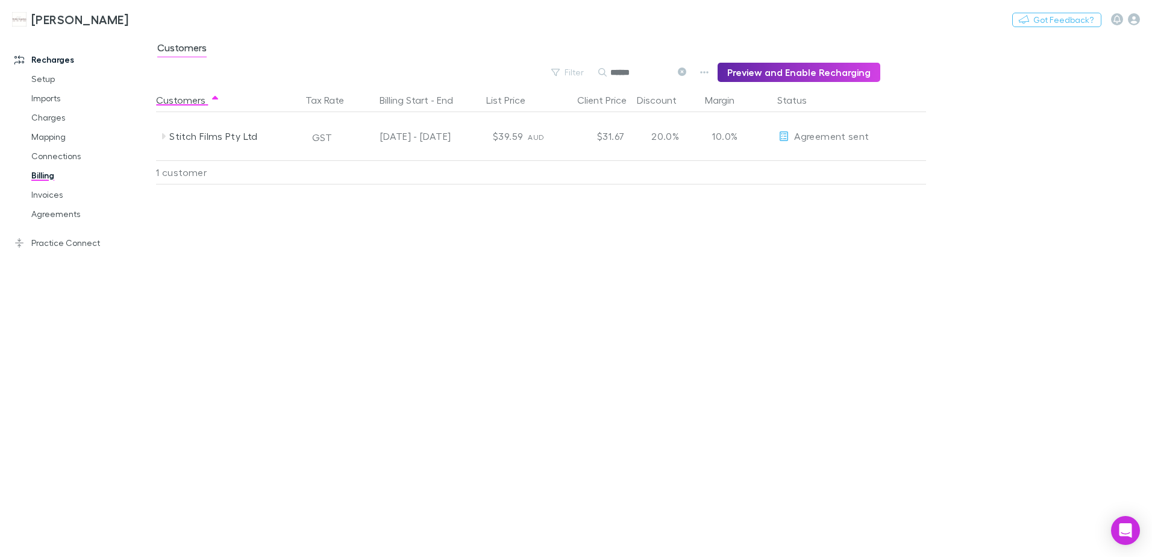
click at [686, 71] on icon at bounding box center [682, 72] width 8 height 8
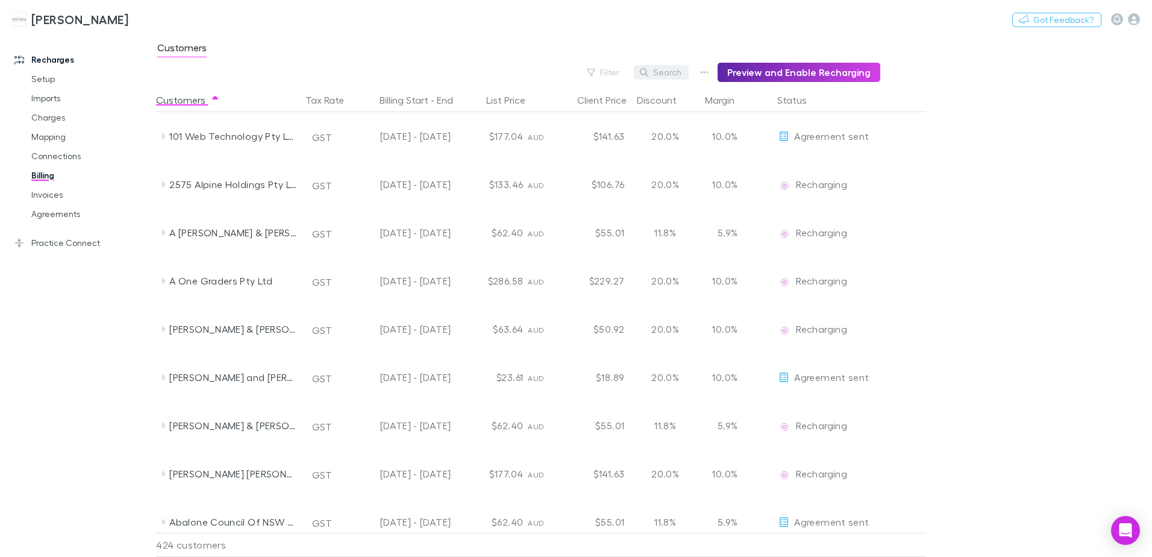
click at [668, 66] on button "Search" at bounding box center [661, 72] width 55 height 14
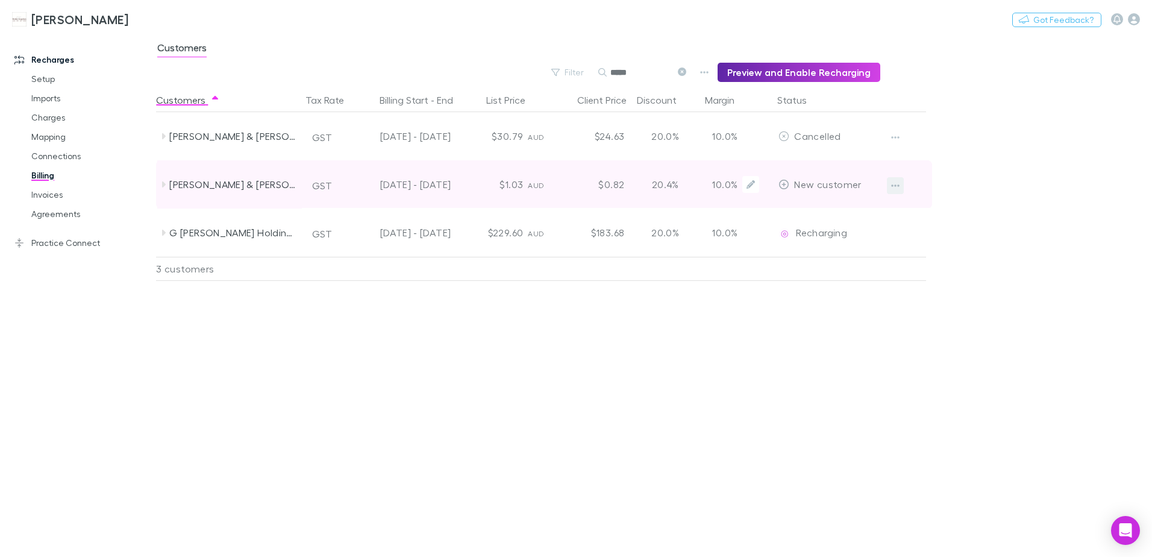
type input "*****"
click at [894, 187] on icon "button" at bounding box center [895, 186] width 8 height 10
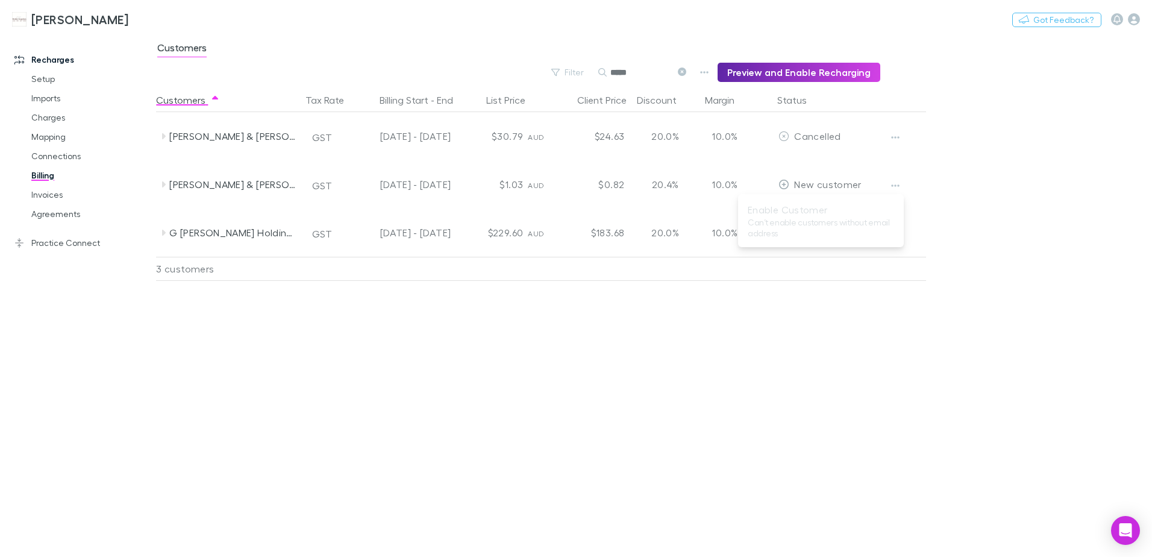
click at [893, 185] on div at bounding box center [576, 278] width 1152 height 557
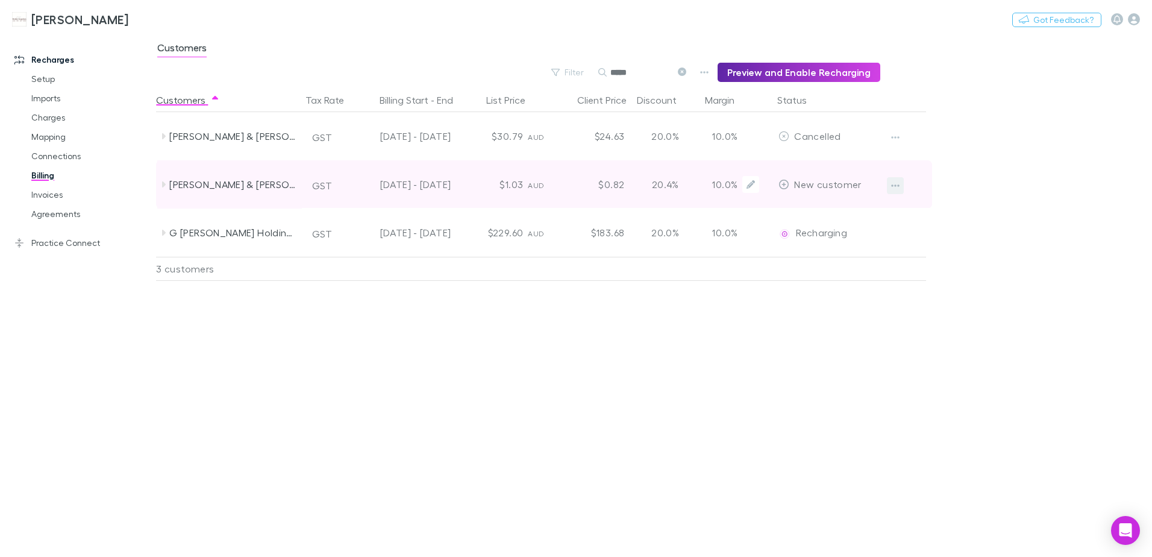
click at [892, 184] on icon "button" at bounding box center [895, 186] width 8 height 10
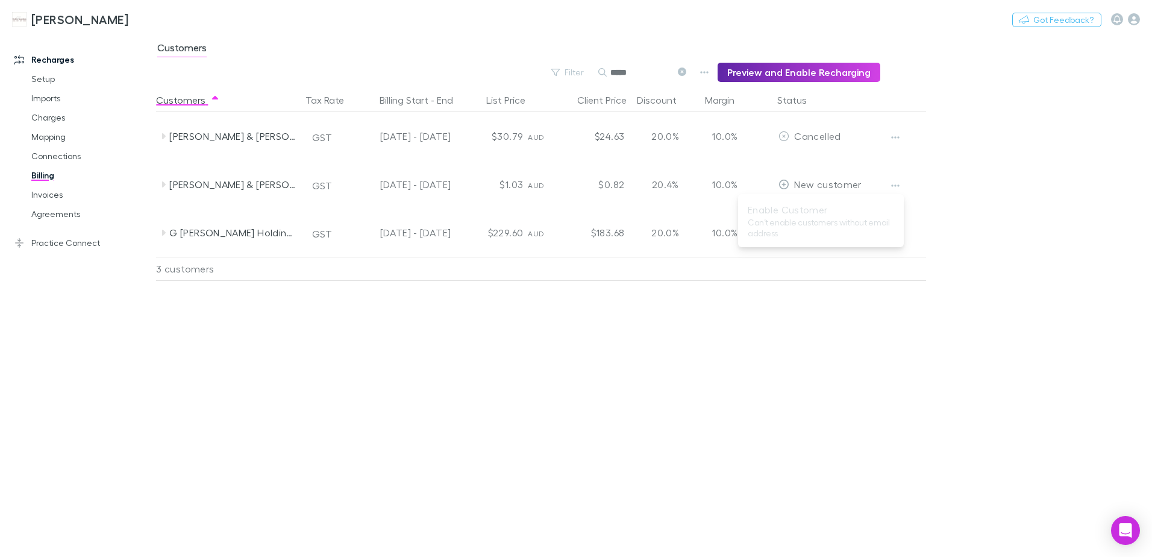
click at [849, 334] on div at bounding box center [576, 278] width 1152 height 557
click at [686, 73] on icon at bounding box center [682, 72] width 8 height 8
click at [636, 72] on button "Search" at bounding box center [617, 72] width 39 height 1
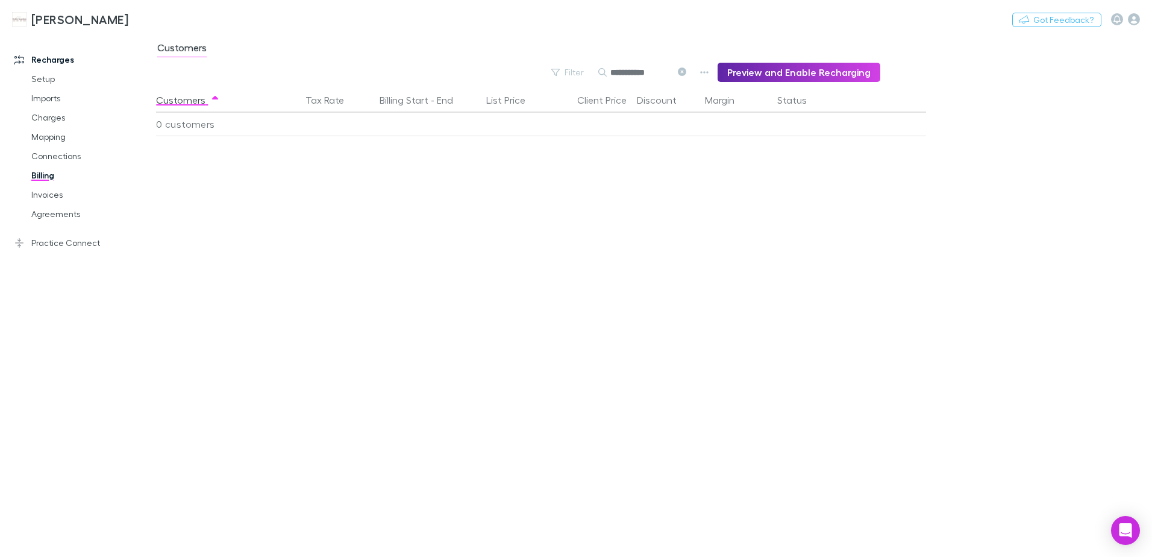
click at [631, 72] on input "**********" at bounding box center [641, 72] width 60 height 17
click at [624, 74] on input "**********" at bounding box center [641, 72] width 60 height 17
type input "*********"
click at [56, 133] on link "Mapping" at bounding box center [90, 136] width 143 height 19
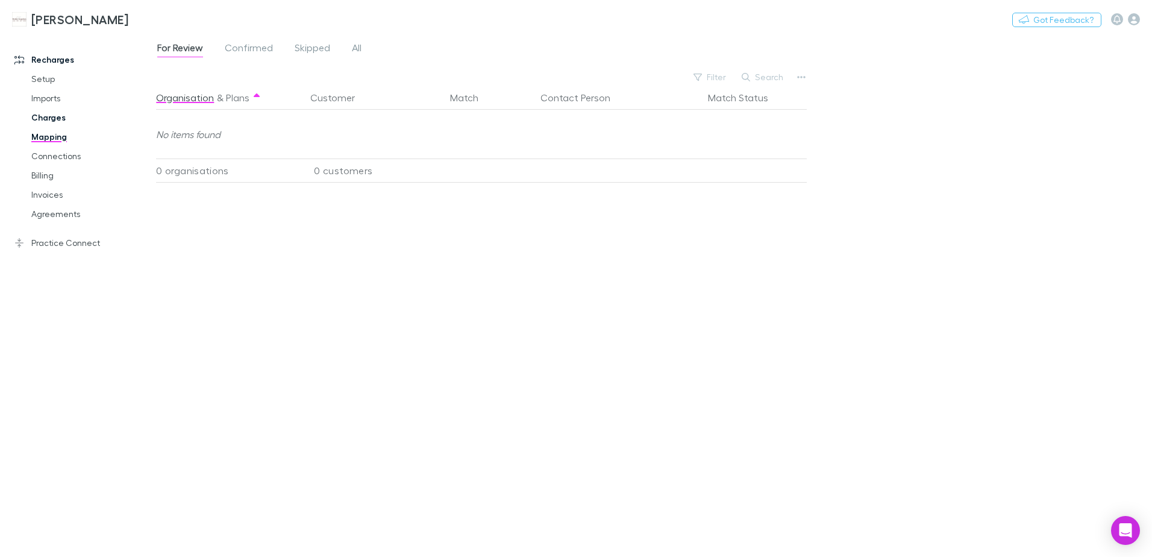
click at [51, 118] on link "Charges" at bounding box center [90, 117] width 143 height 19
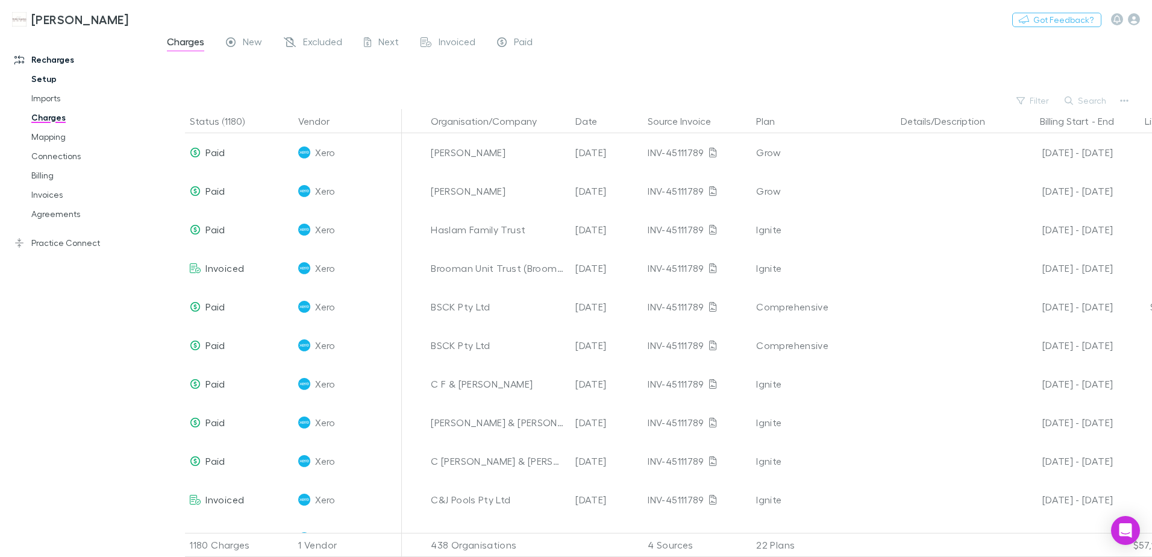
click at [48, 77] on link "Setup" at bounding box center [90, 78] width 143 height 19
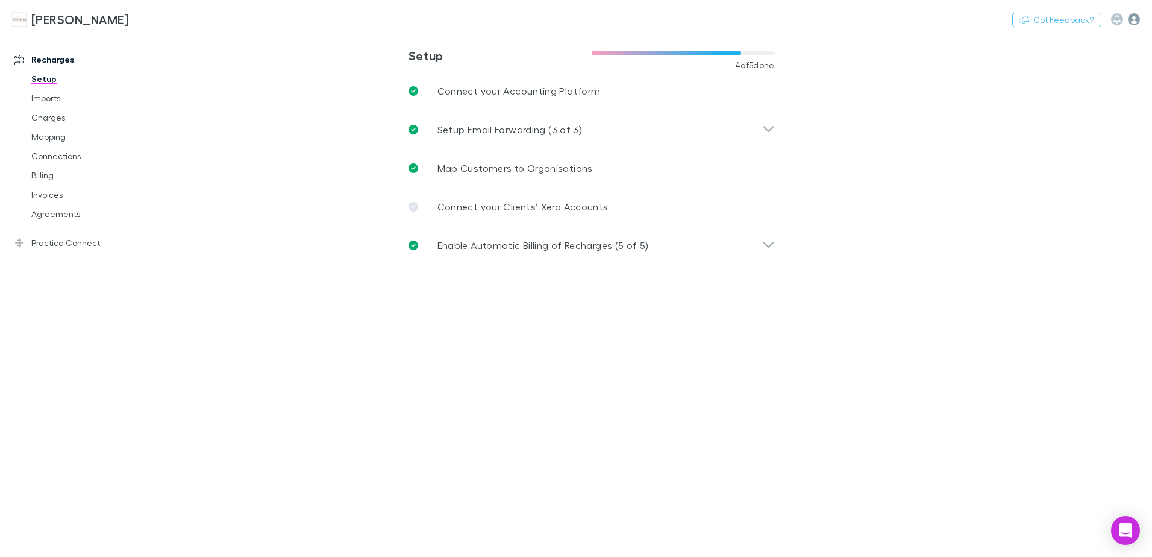
click at [1130, 19] on icon "button" at bounding box center [1134, 19] width 12 height 12
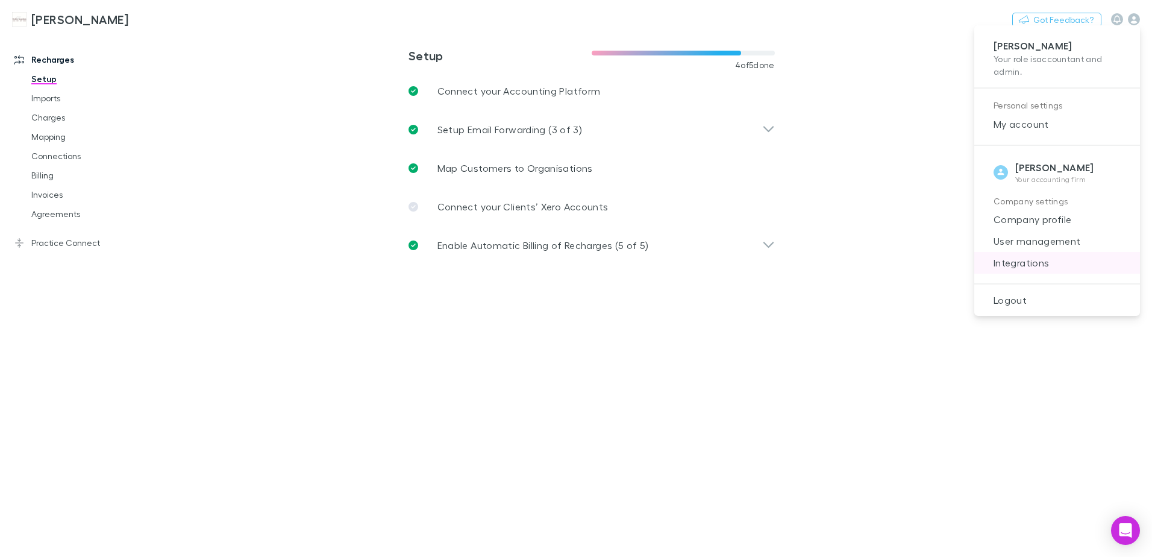
click at [1032, 262] on span "Integrations" at bounding box center [1057, 263] width 146 height 14
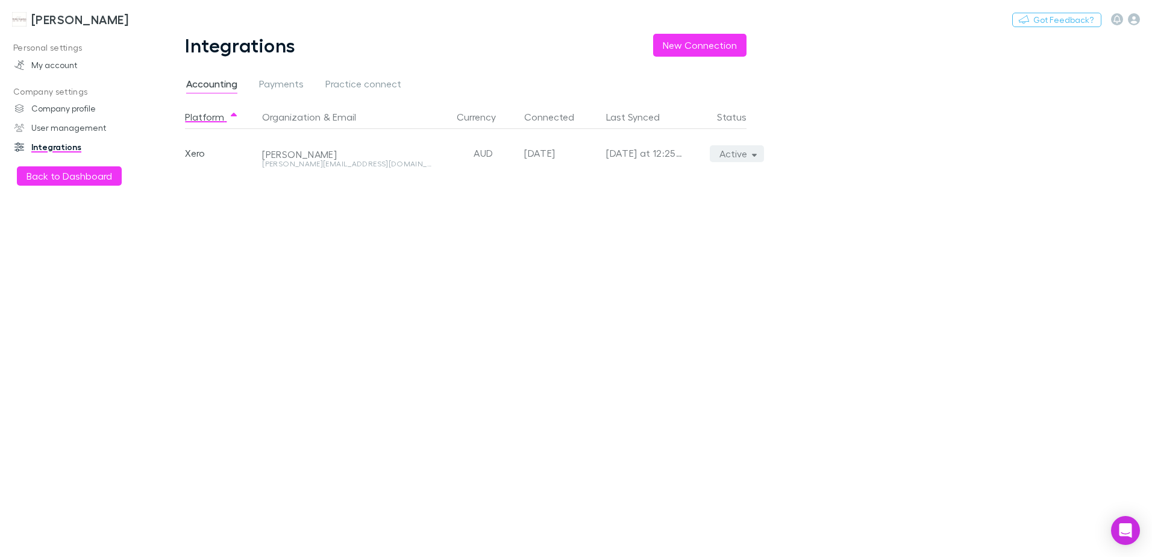
click at [752, 157] on icon "button" at bounding box center [754, 153] width 5 height 8
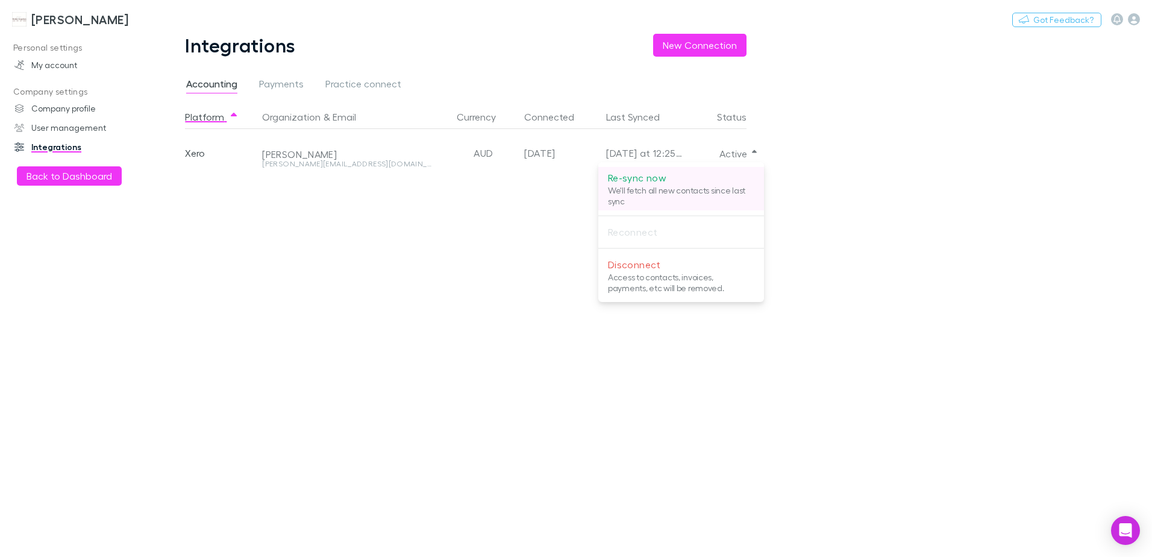
click at [672, 186] on p "We'll fetch all new contacts since last sync" at bounding box center [681, 196] width 146 height 22
